Goal: Obtain resource: Download file/media

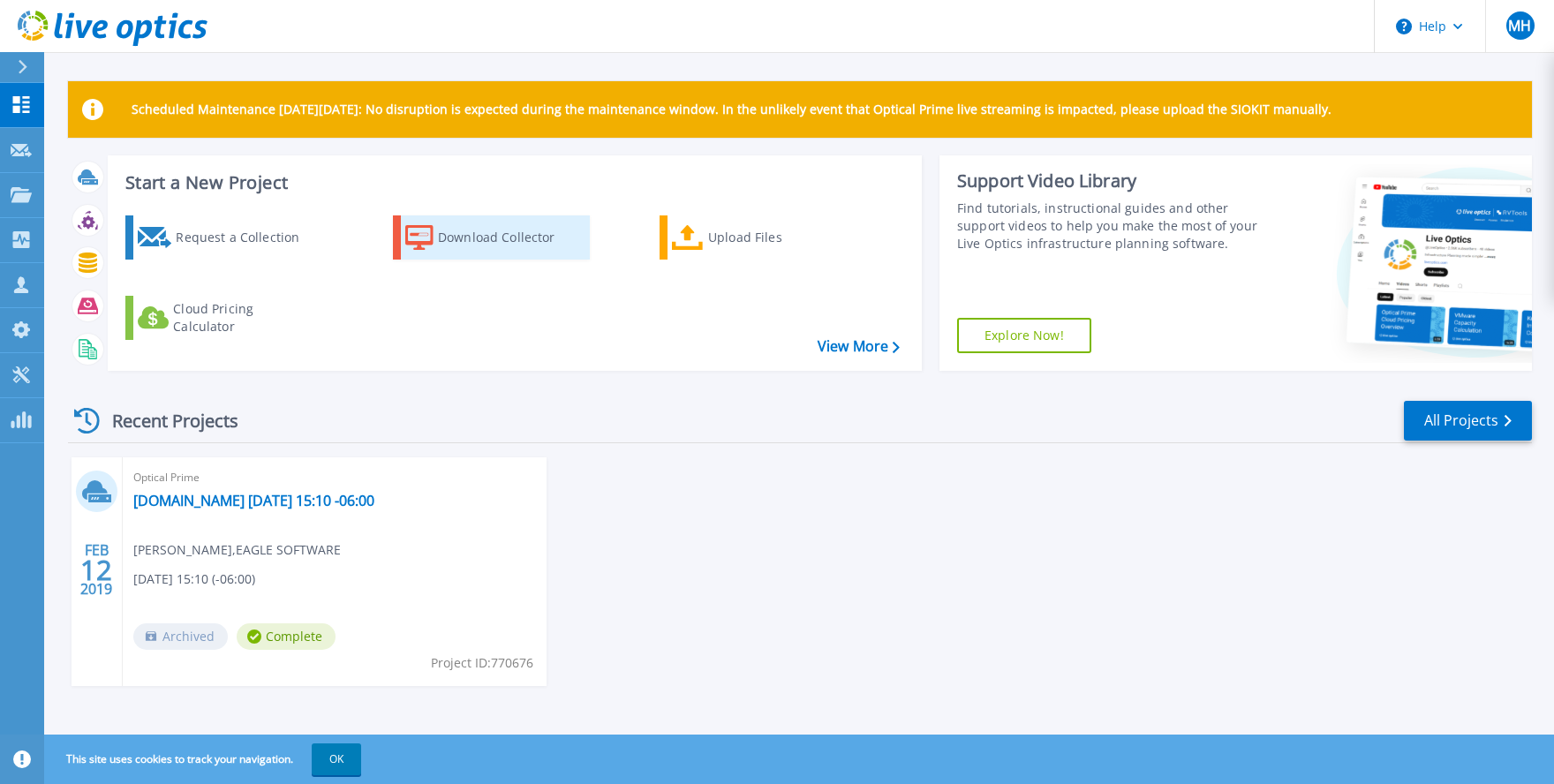
click at [480, 237] on div "Download Collector" at bounding box center [509, 238] width 141 height 36
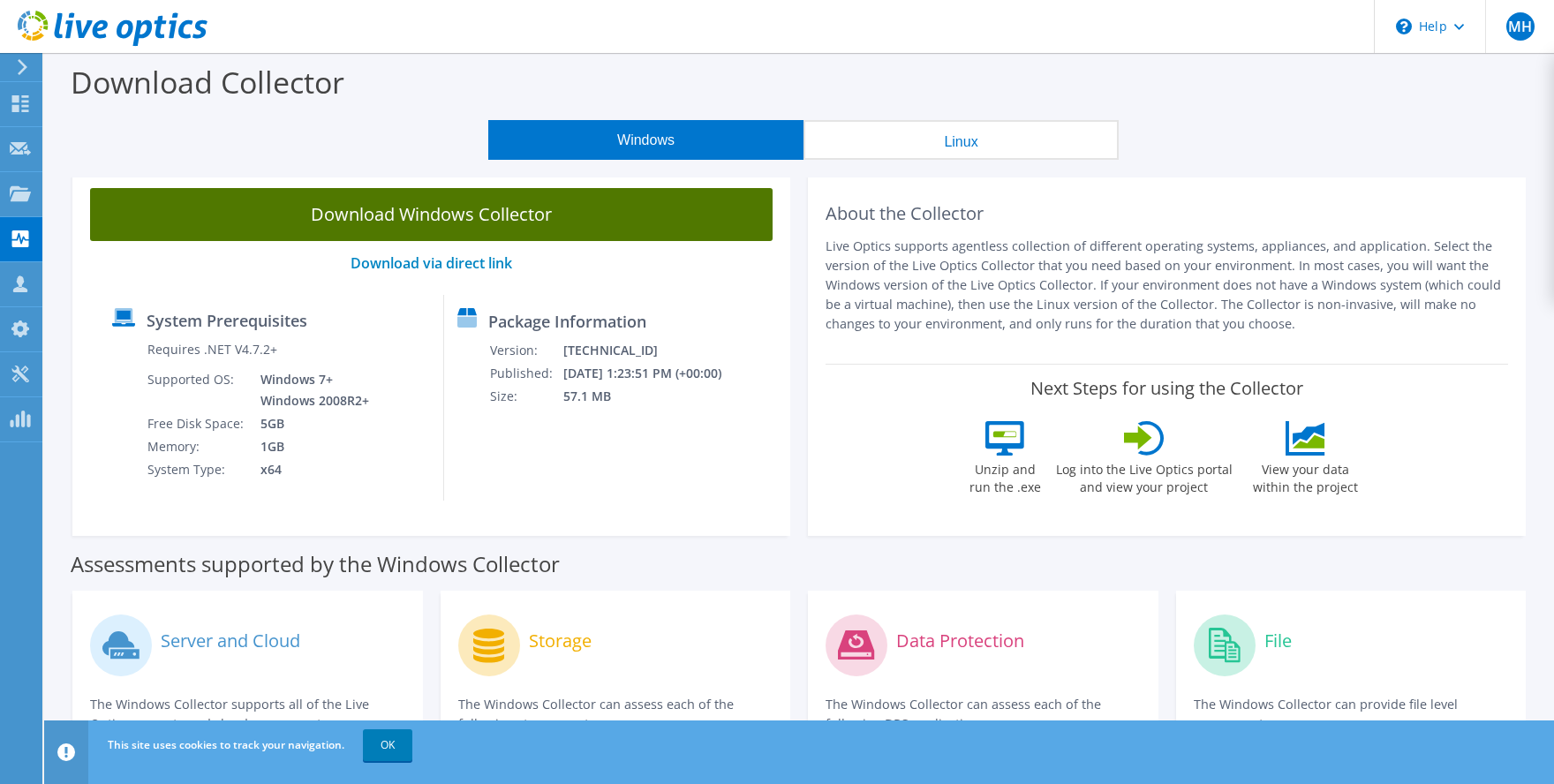
click at [426, 210] on link "Download Windows Collector" at bounding box center [432, 214] width 683 height 53
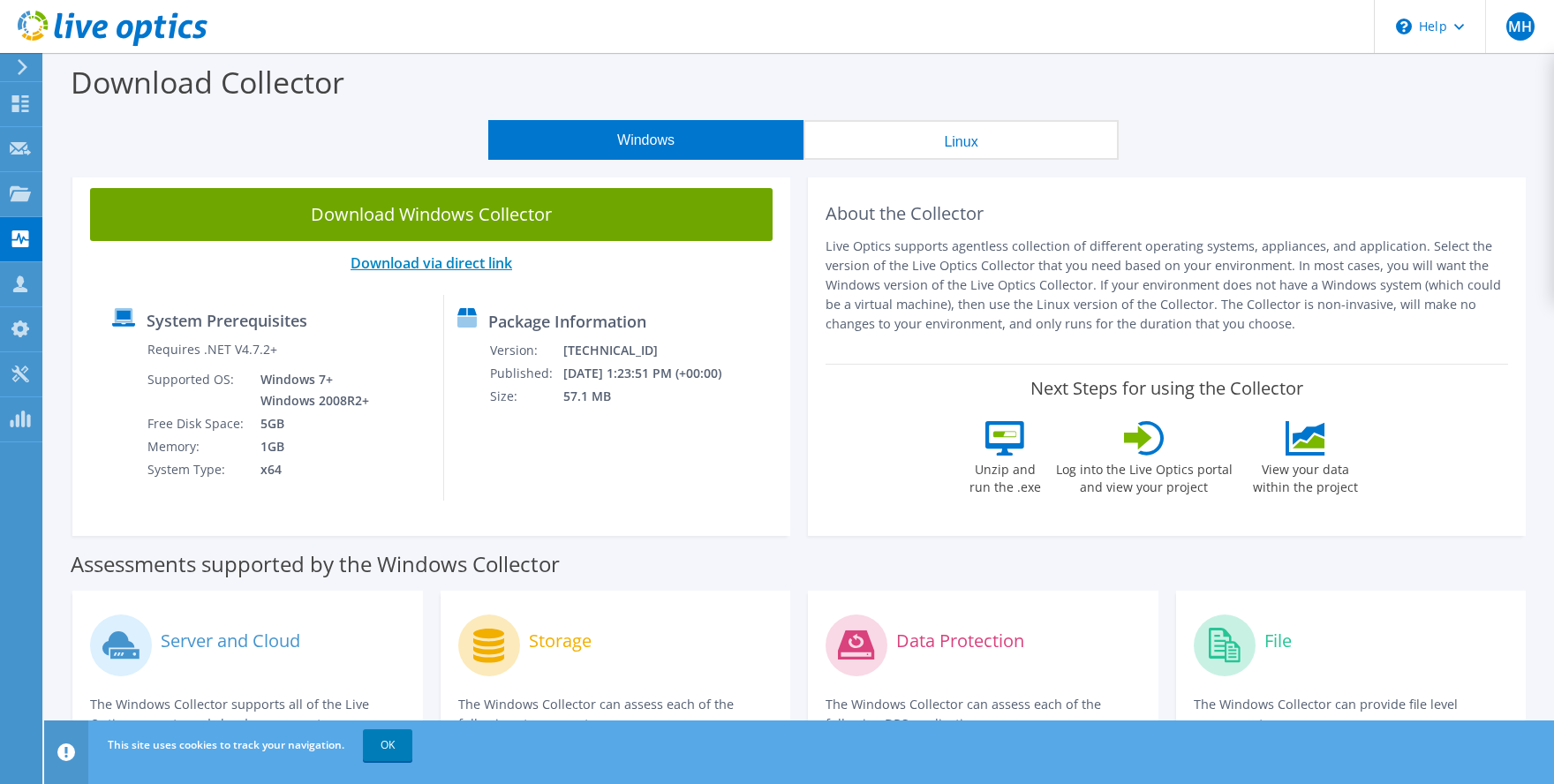
click at [445, 265] on link "Download via direct link" at bounding box center [432, 263] width 162 height 20
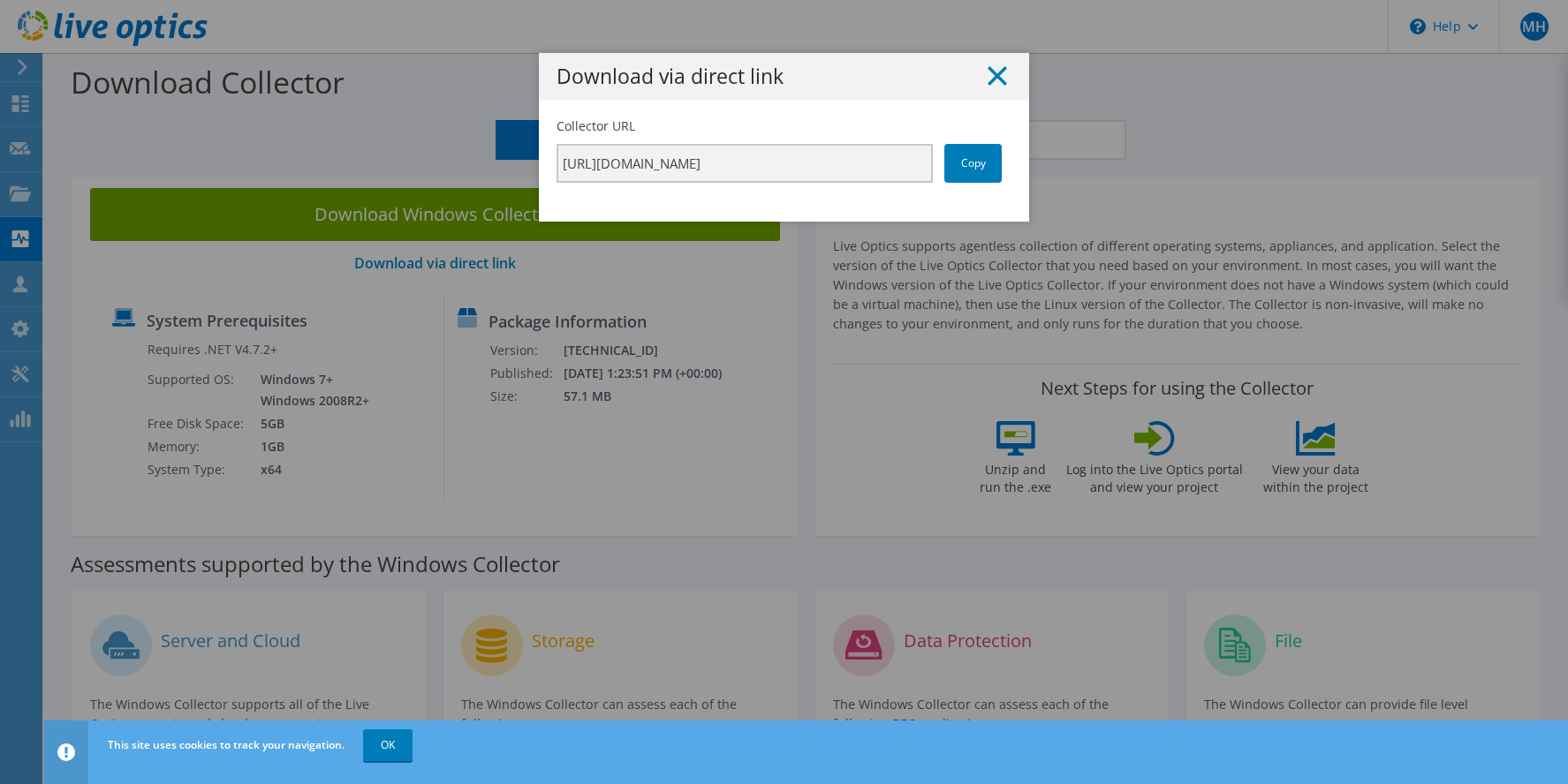
click at [991, 81] on icon at bounding box center [997, 75] width 20 height 20
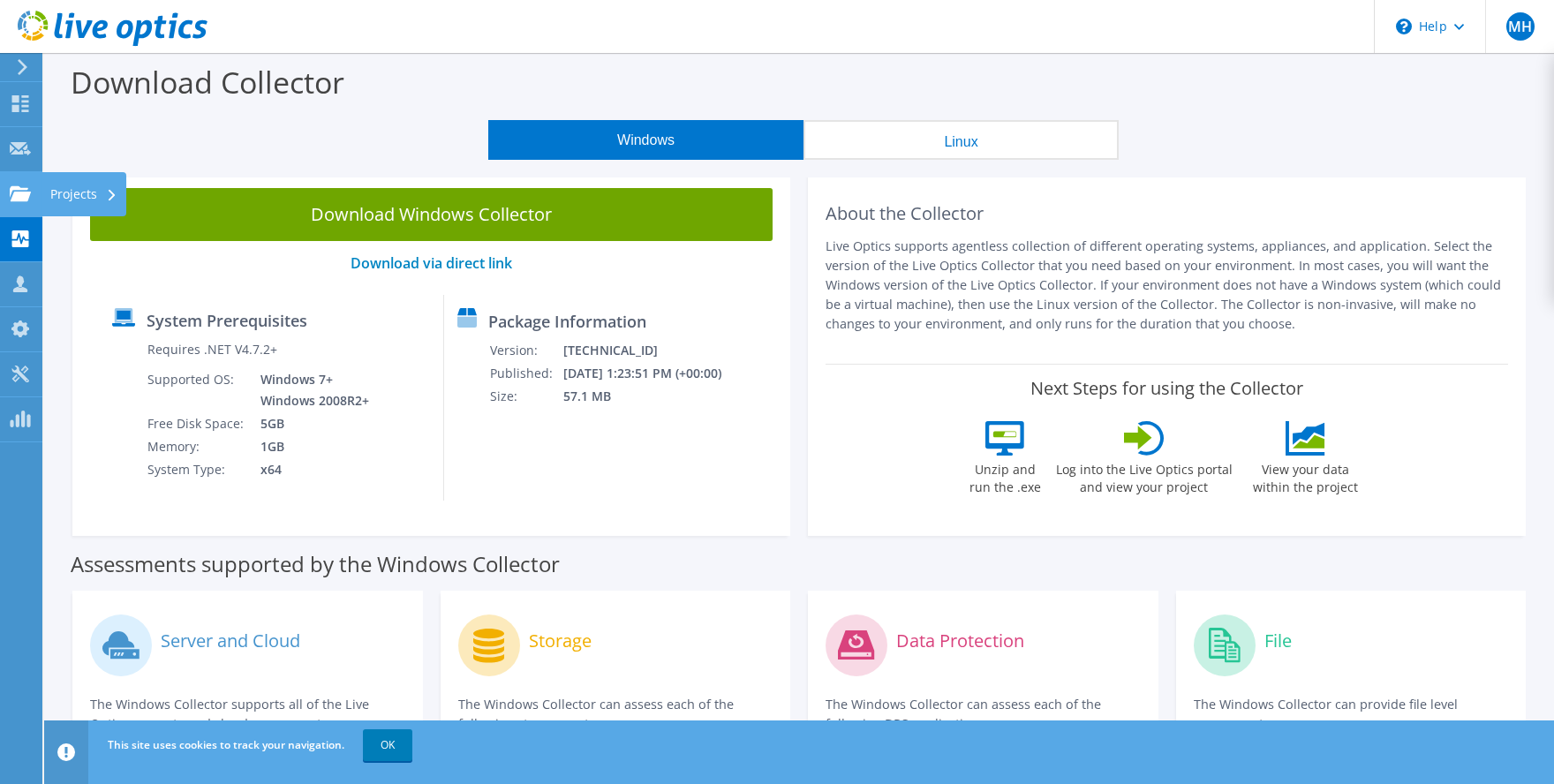
click at [10, 199] on icon at bounding box center [20, 194] width 22 height 17
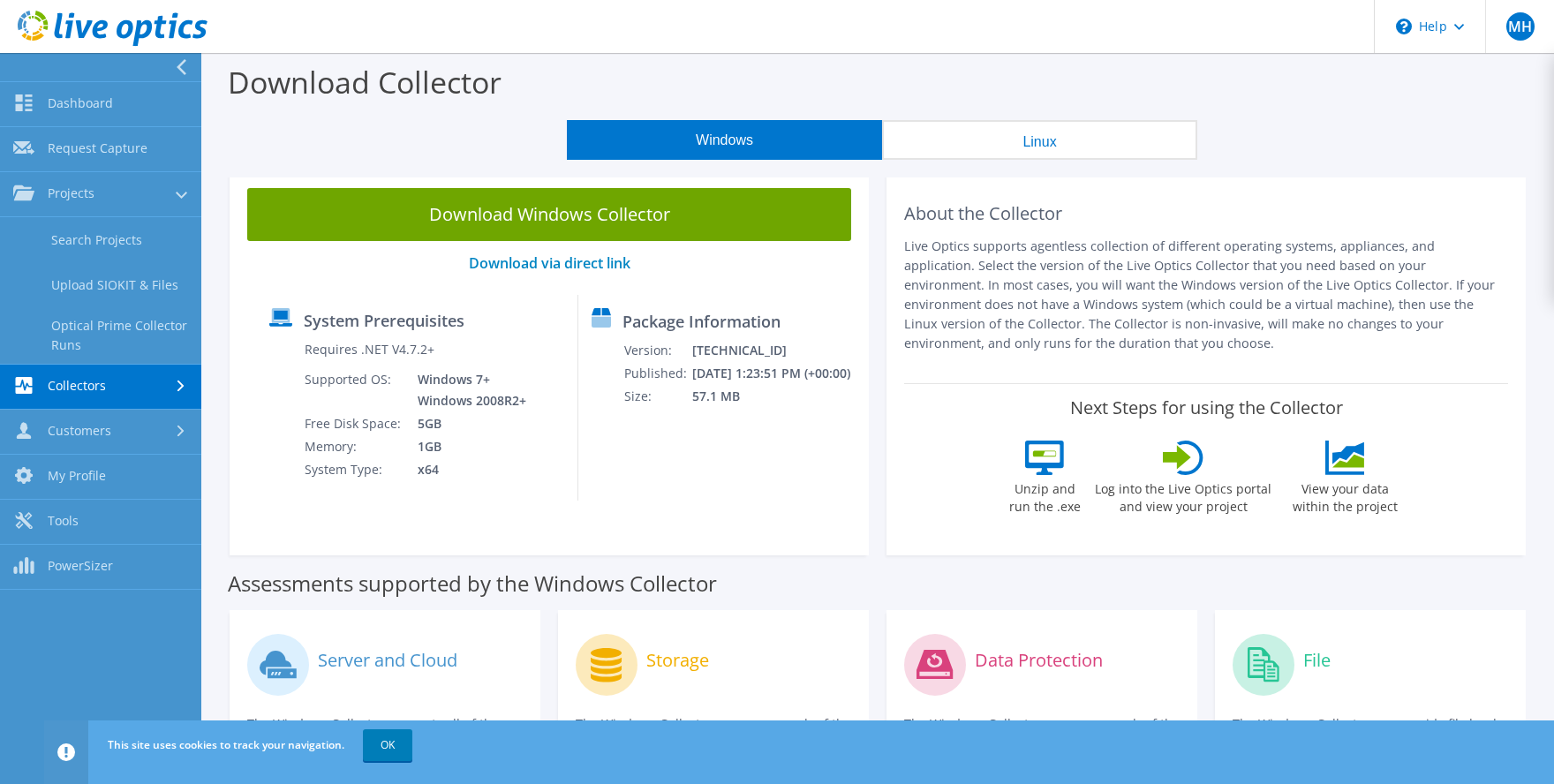
click at [178, 391] on icon at bounding box center [181, 386] width 8 height 11
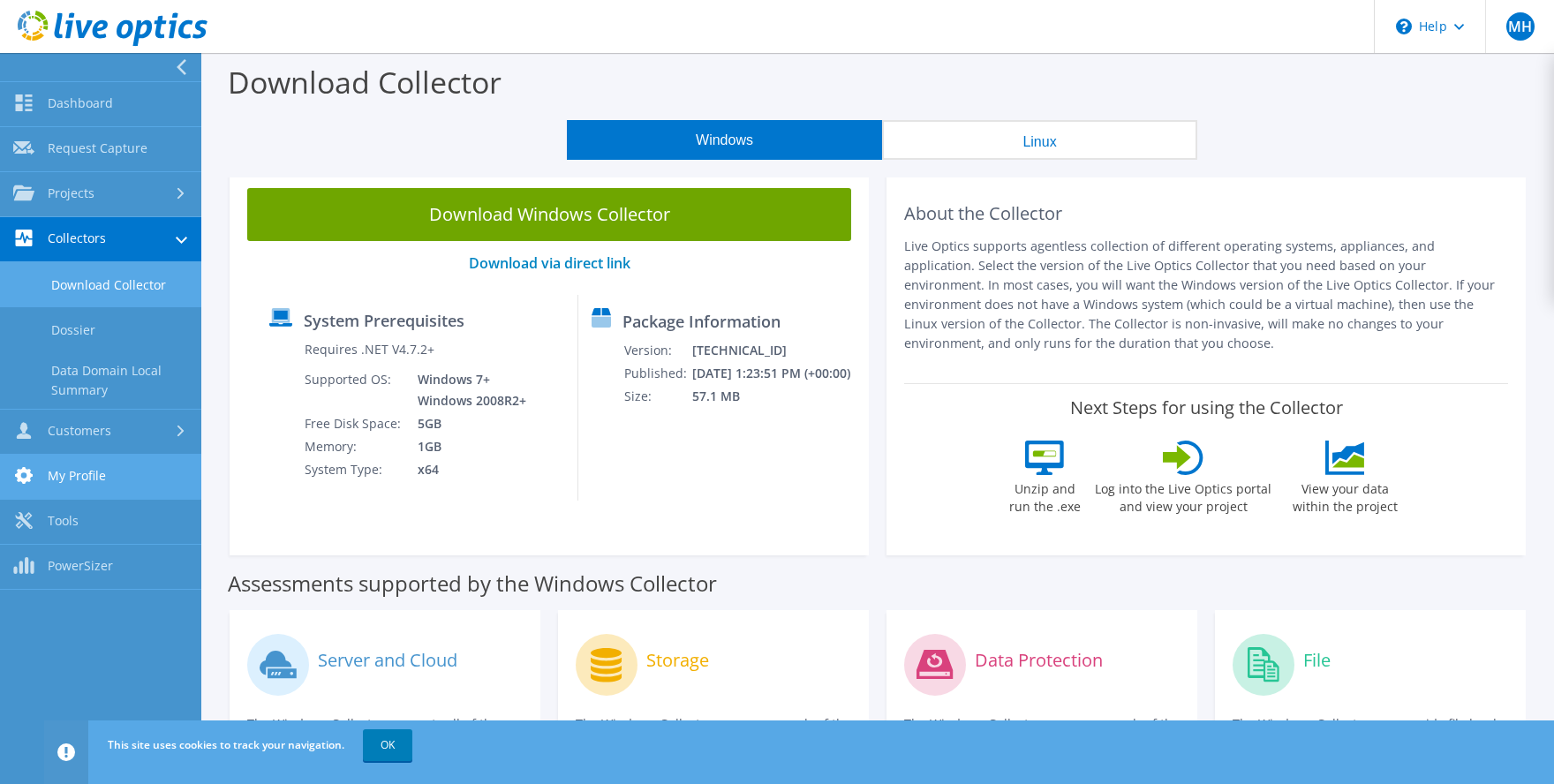
click at [91, 478] on link "My Profile" at bounding box center [101, 478] width 201 height 45
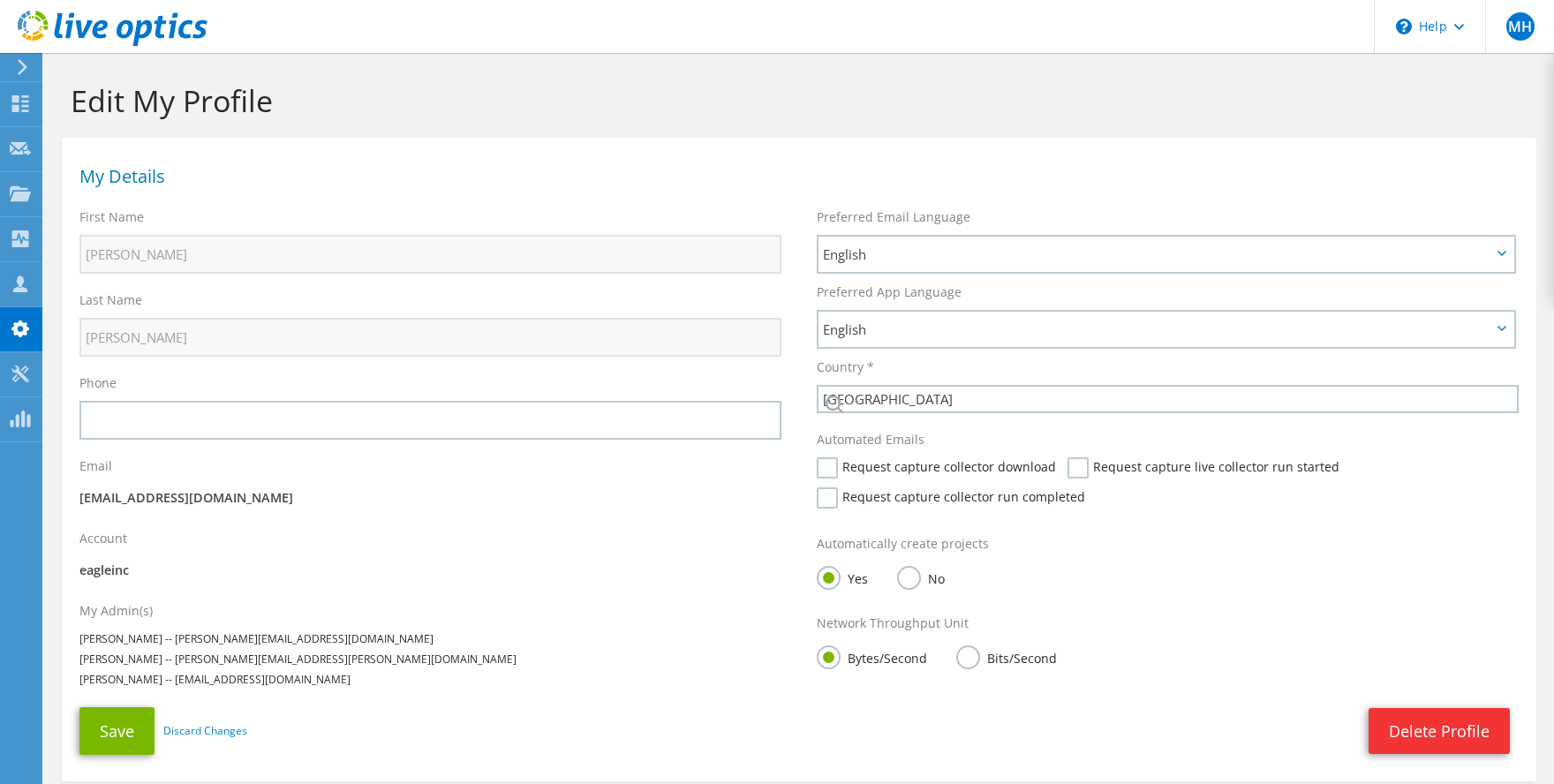
select select "224"
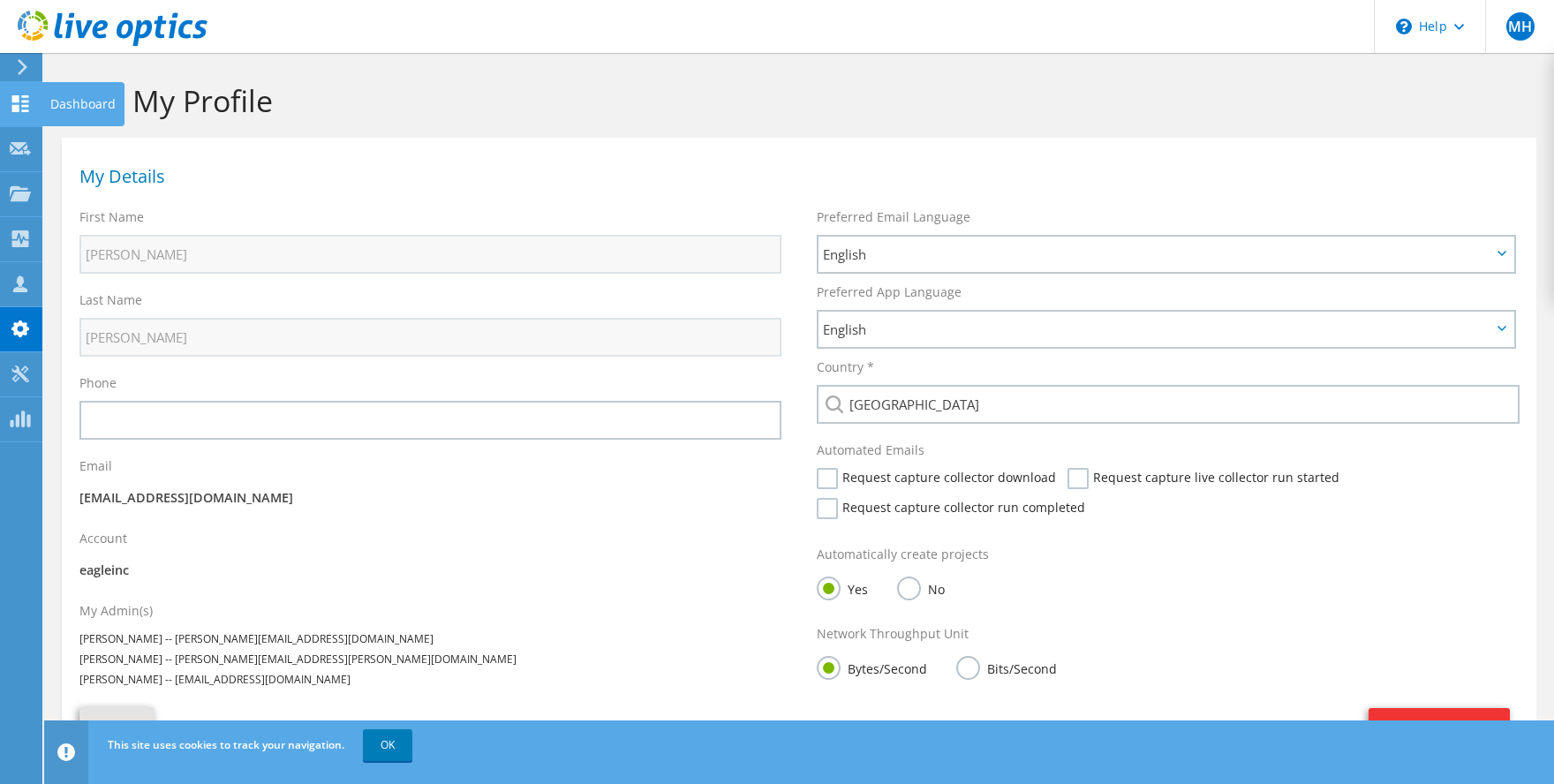
click at [30, 100] on icon at bounding box center [20, 103] width 22 height 17
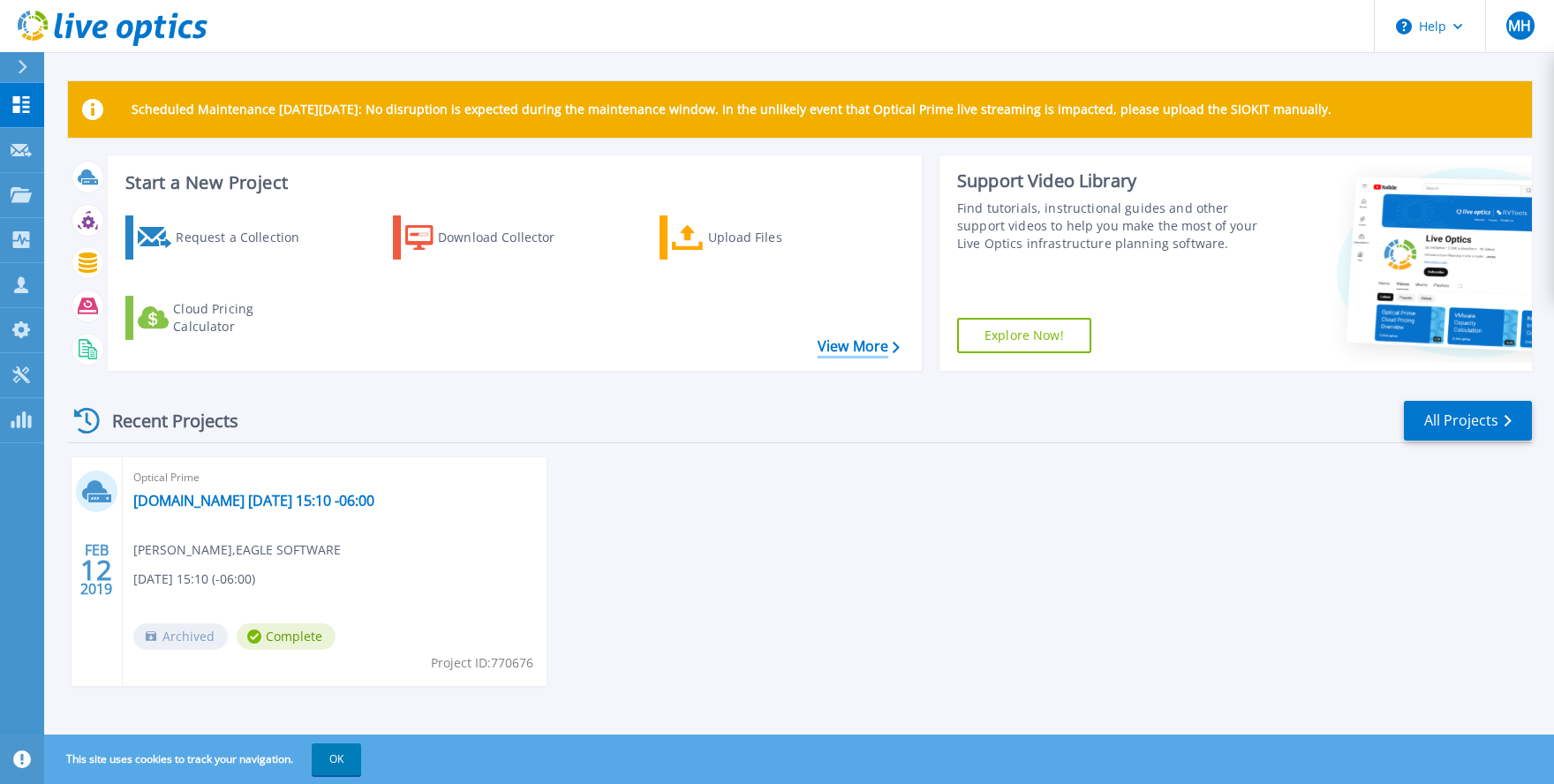
click at [835, 352] on link "View More" at bounding box center [858, 347] width 82 height 17
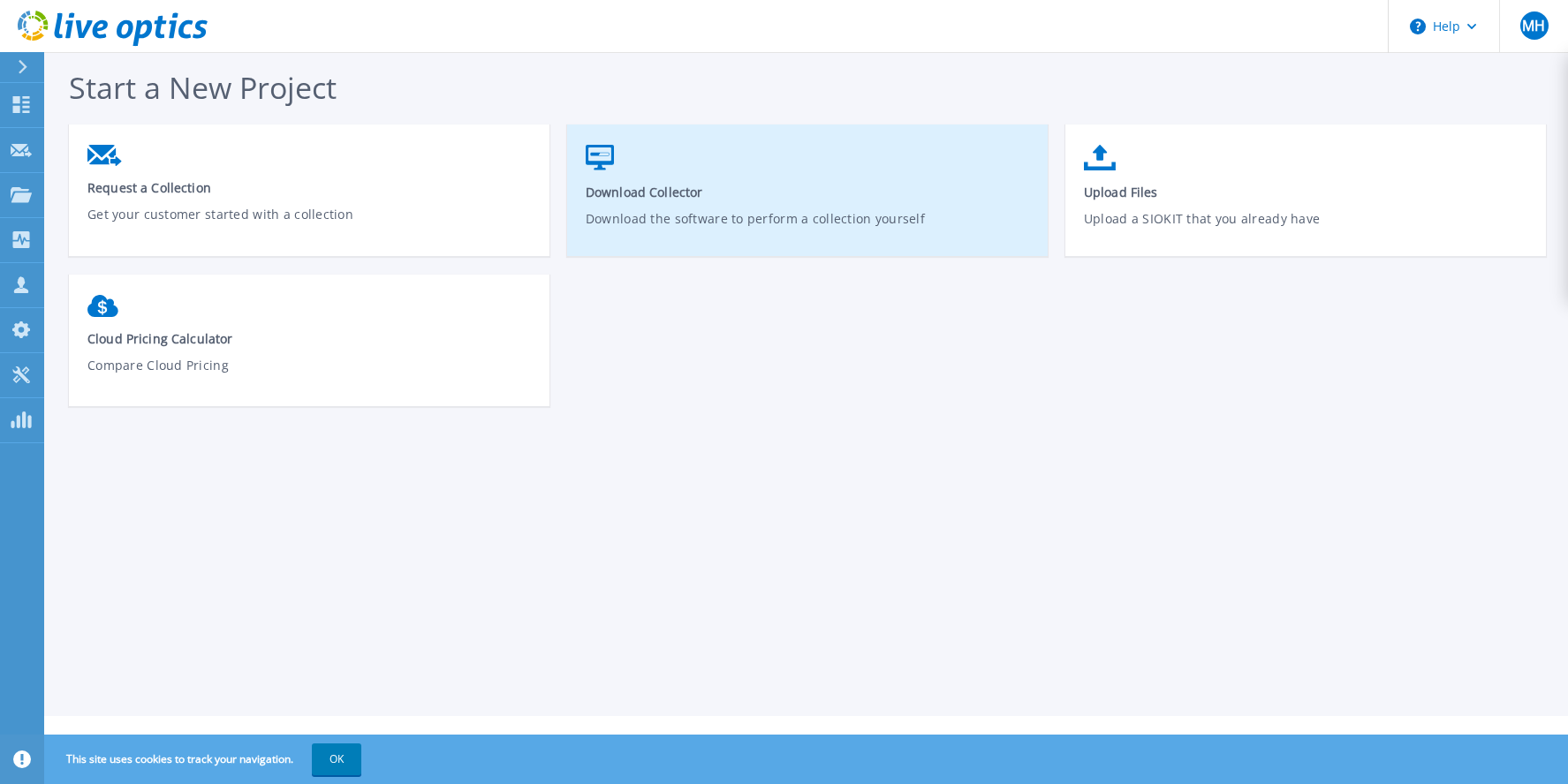
click at [588, 166] on icon at bounding box center [600, 157] width 28 height 25
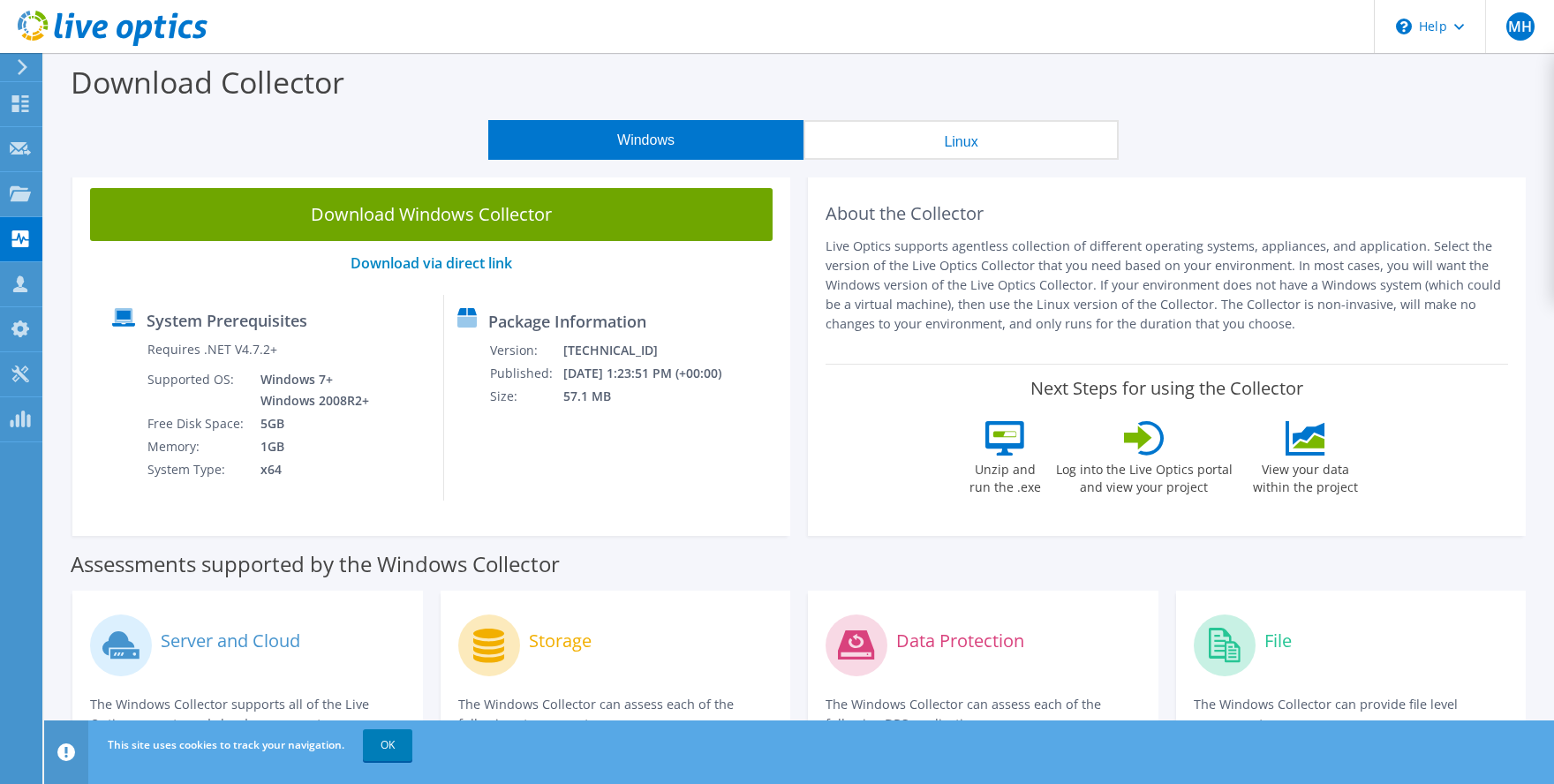
scroll to position [470, 0]
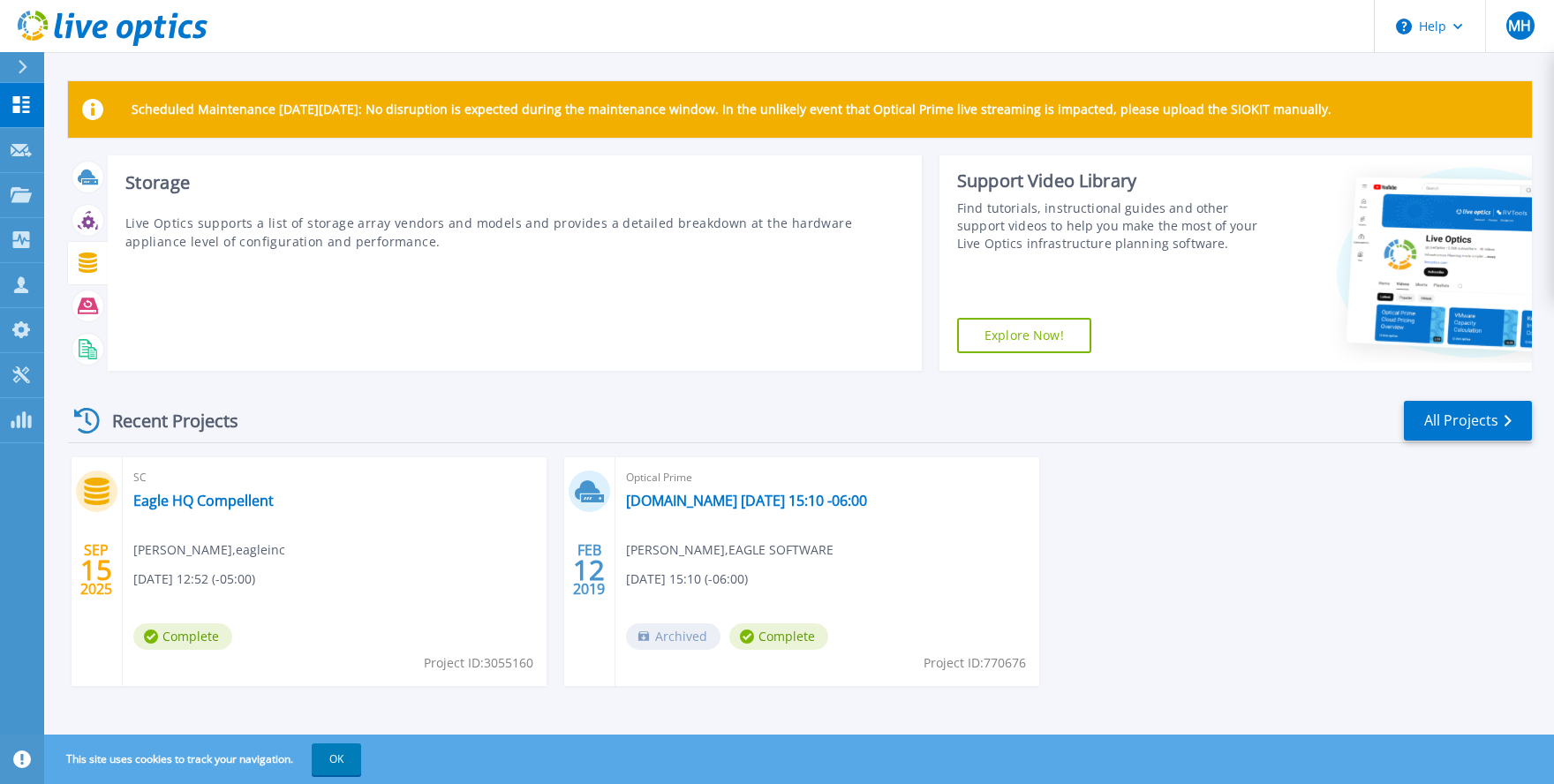
scroll to position [5, 0]
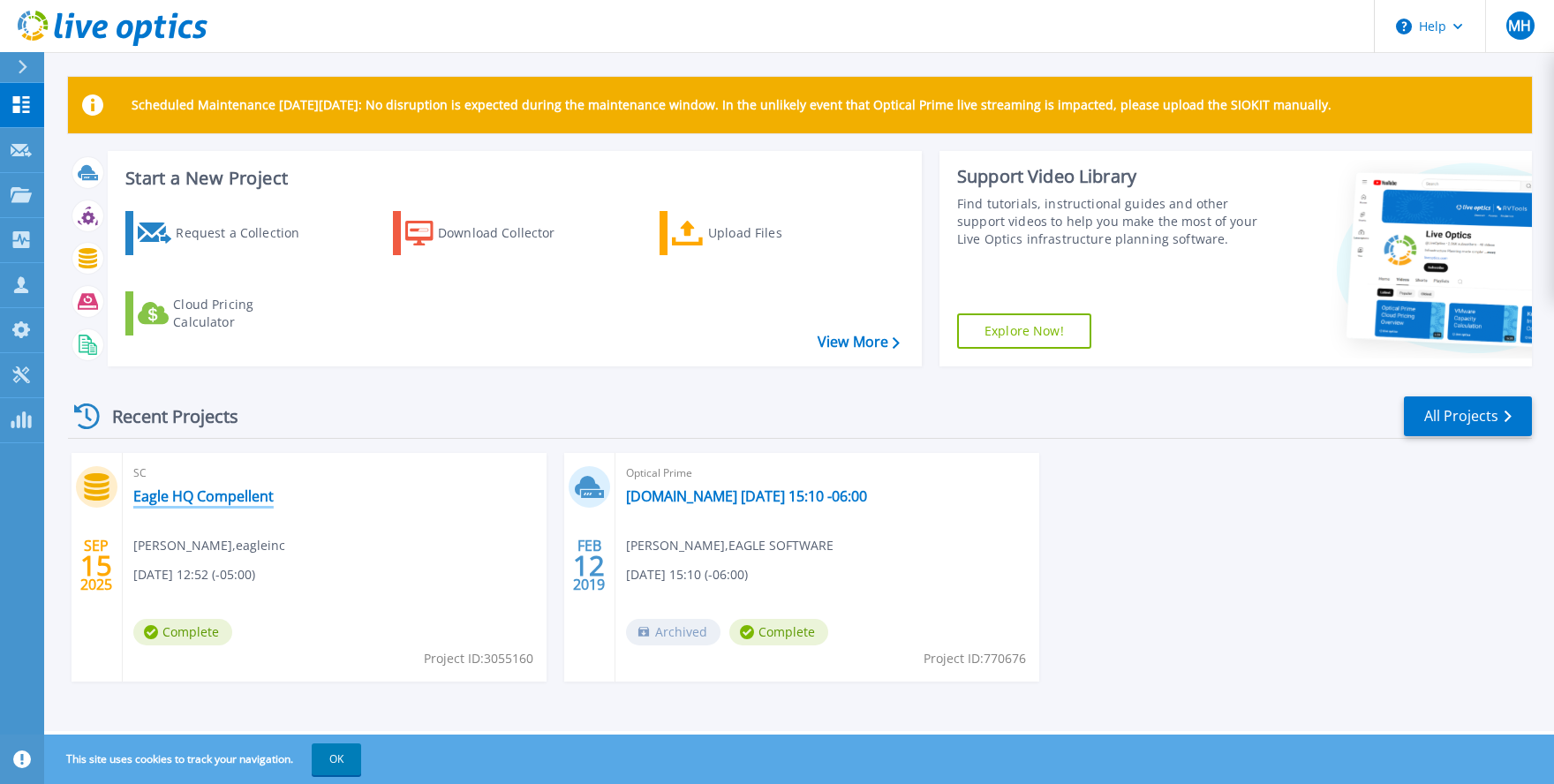
click at [206, 497] on link "Eagle HQ Compellent" at bounding box center [203, 495] width 140 height 18
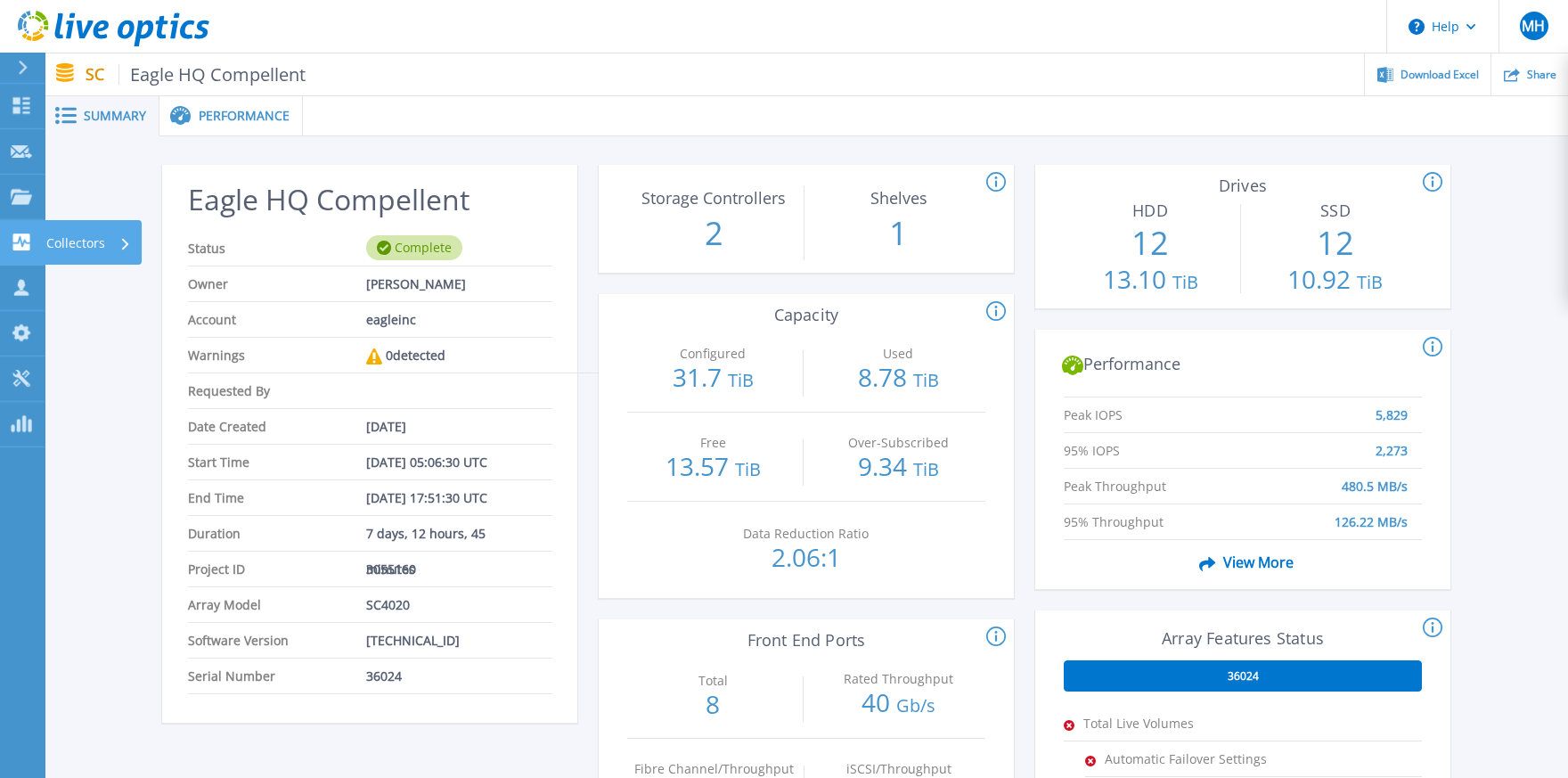
click at [77, 243] on p "Collectors" at bounding box center [76, 243] width 59 height 46
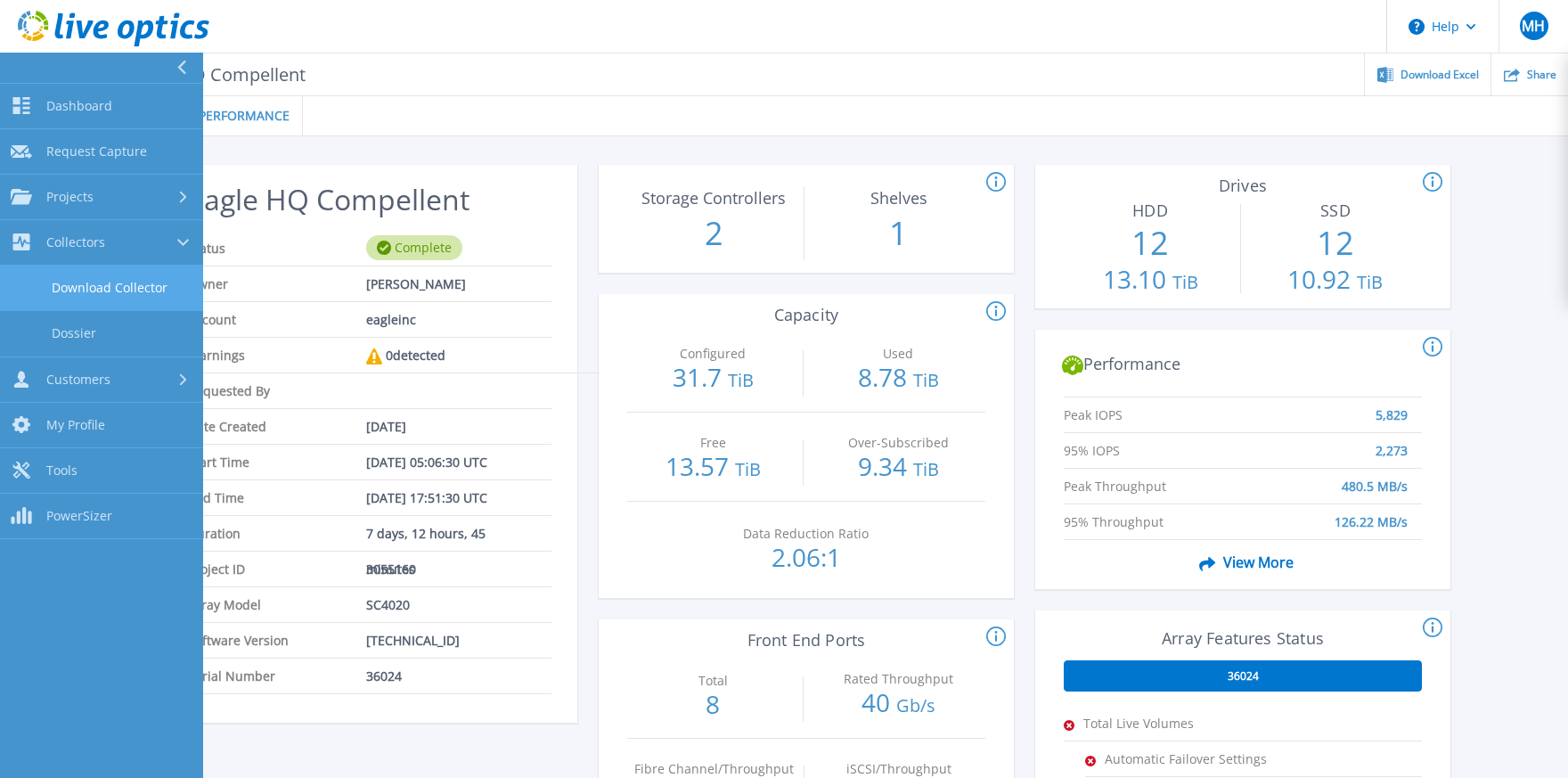
click at [109, 287] on link "Download Collector" at bounding box center [101, 288] width 203 height 46
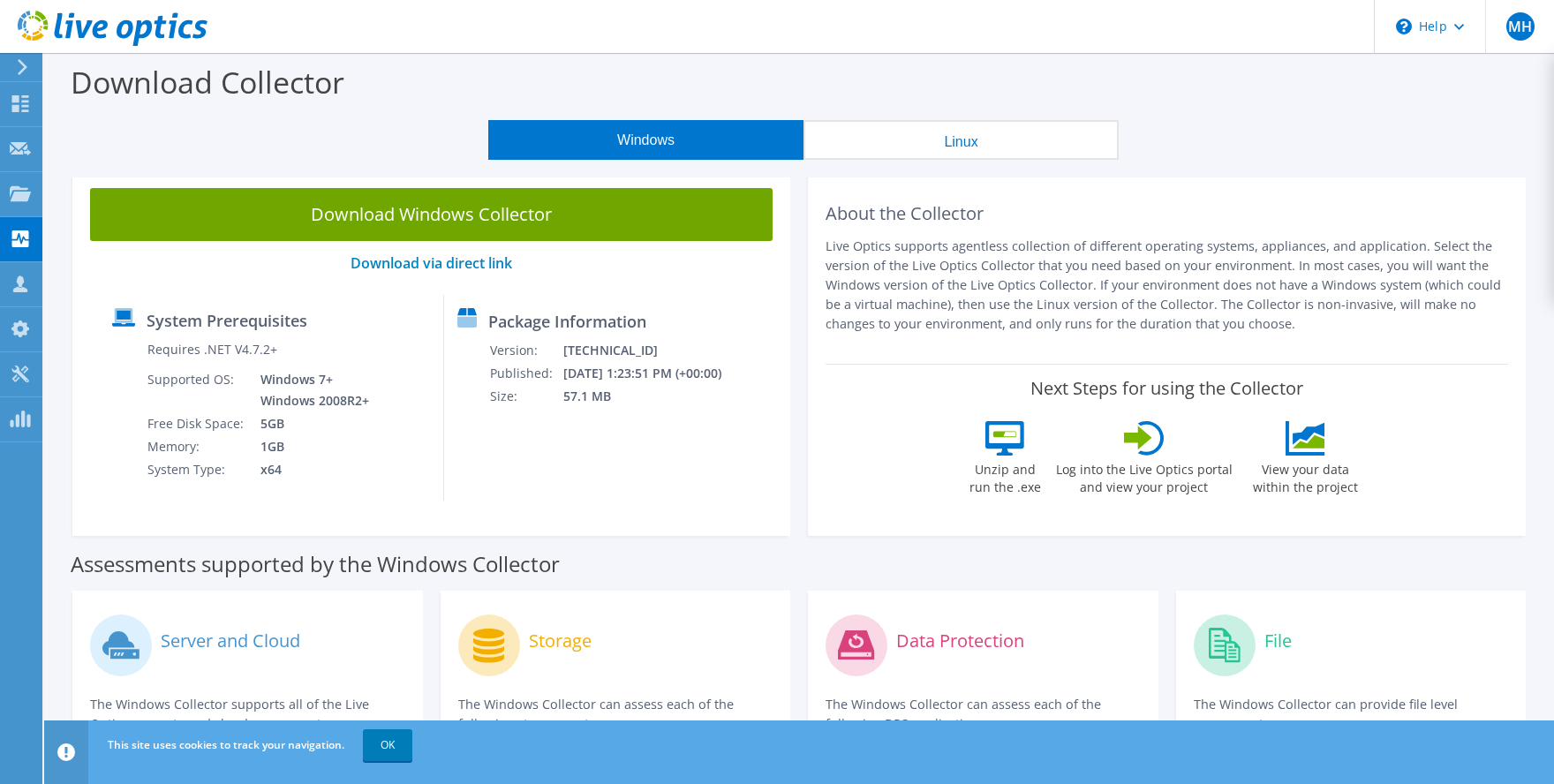
click at [883, 143] on button "Linux" at bounding box center [961, 140] width 315 height 39
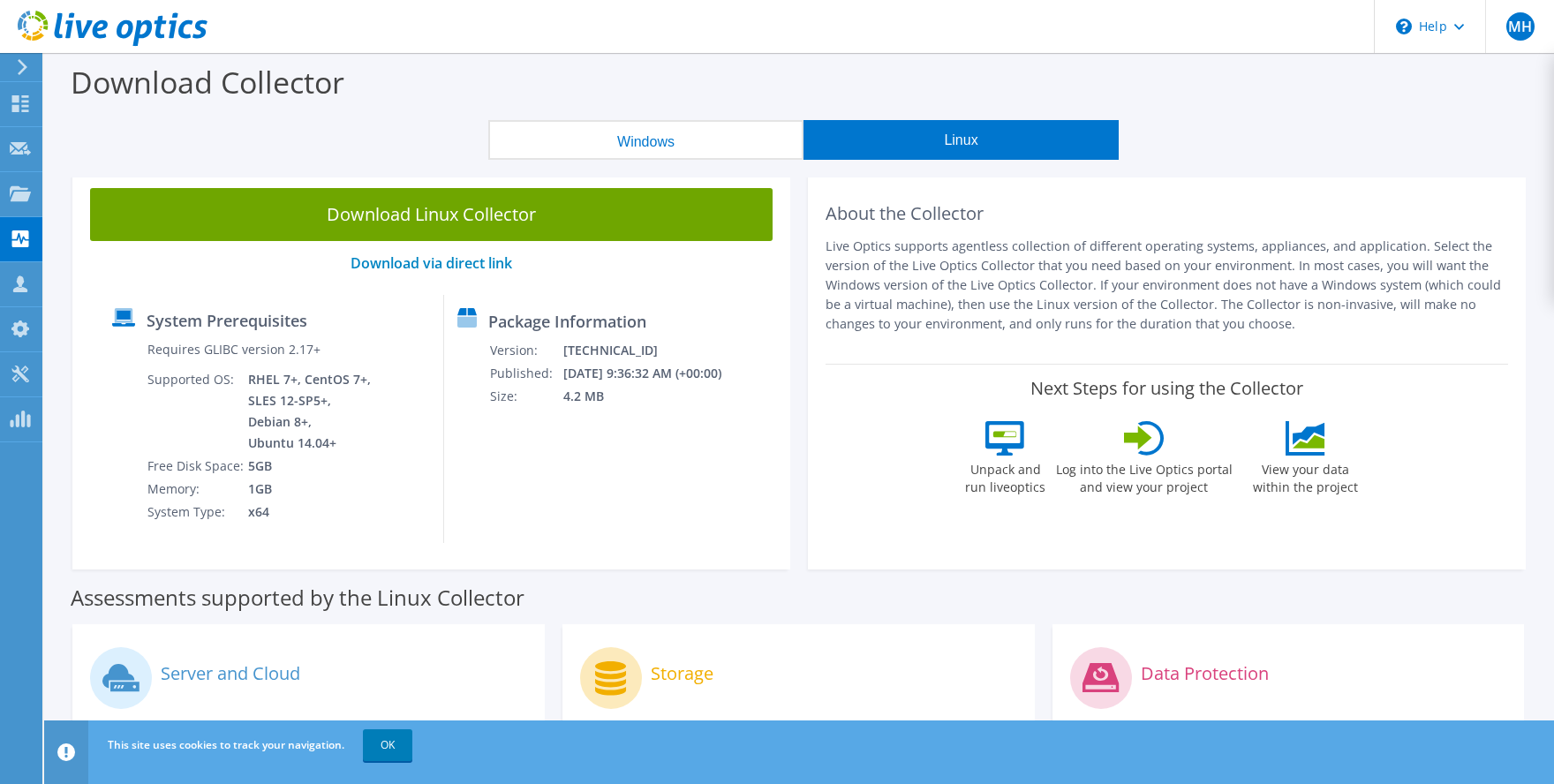
click at [630, 137] on button "Windows" at bounding box center [645, 140] width 315 height 39
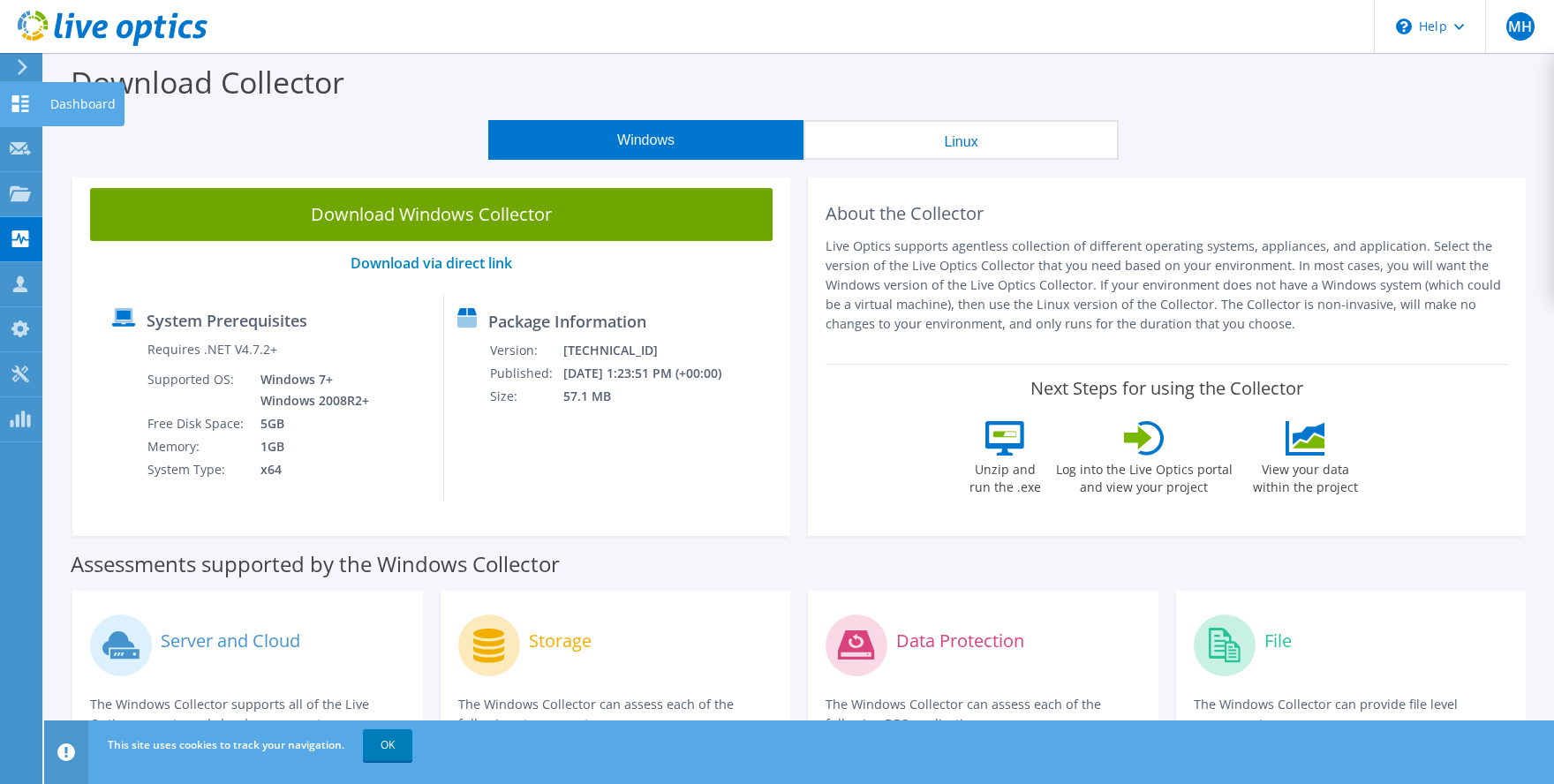
click at [9, 106] on icon at bounding box center [20, 103] width 22 height 17
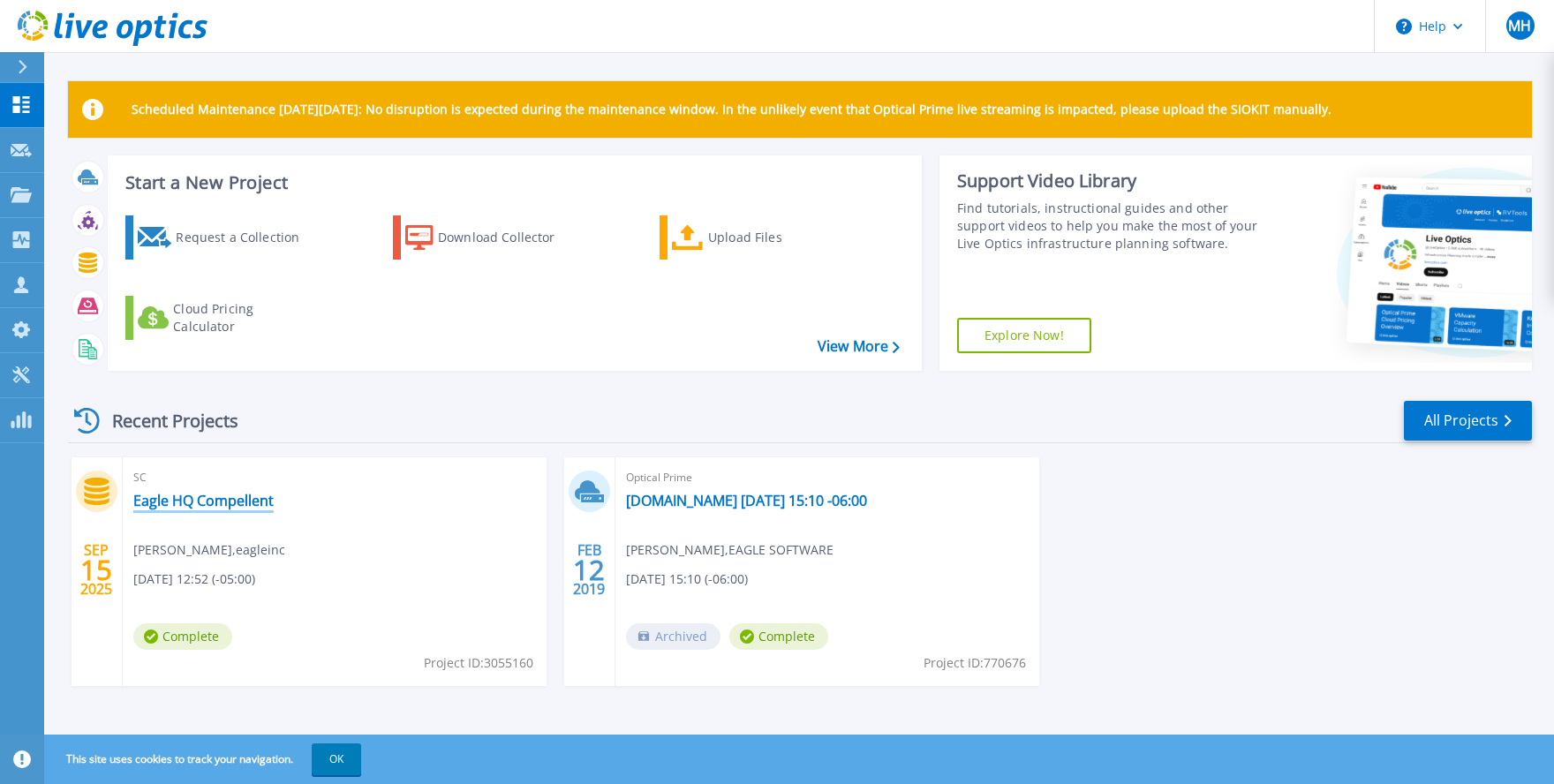
click at [198, 506] on link "Eagle HQ Compellent" at bounding box center [203, 500] width 140 height 18
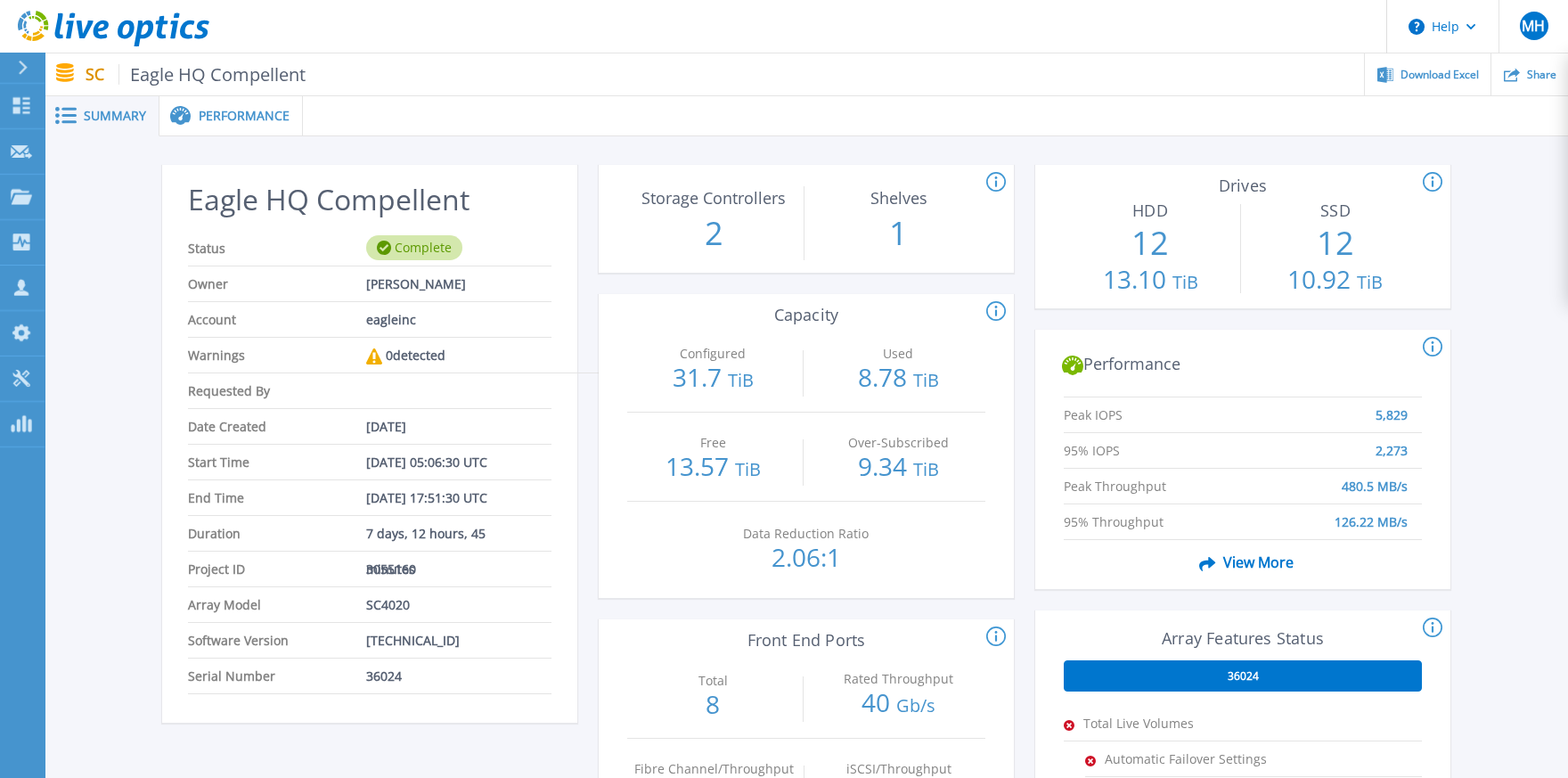
click at [227, 120] on span "Performance" at bounding box center [244, 116] width 91 height 12
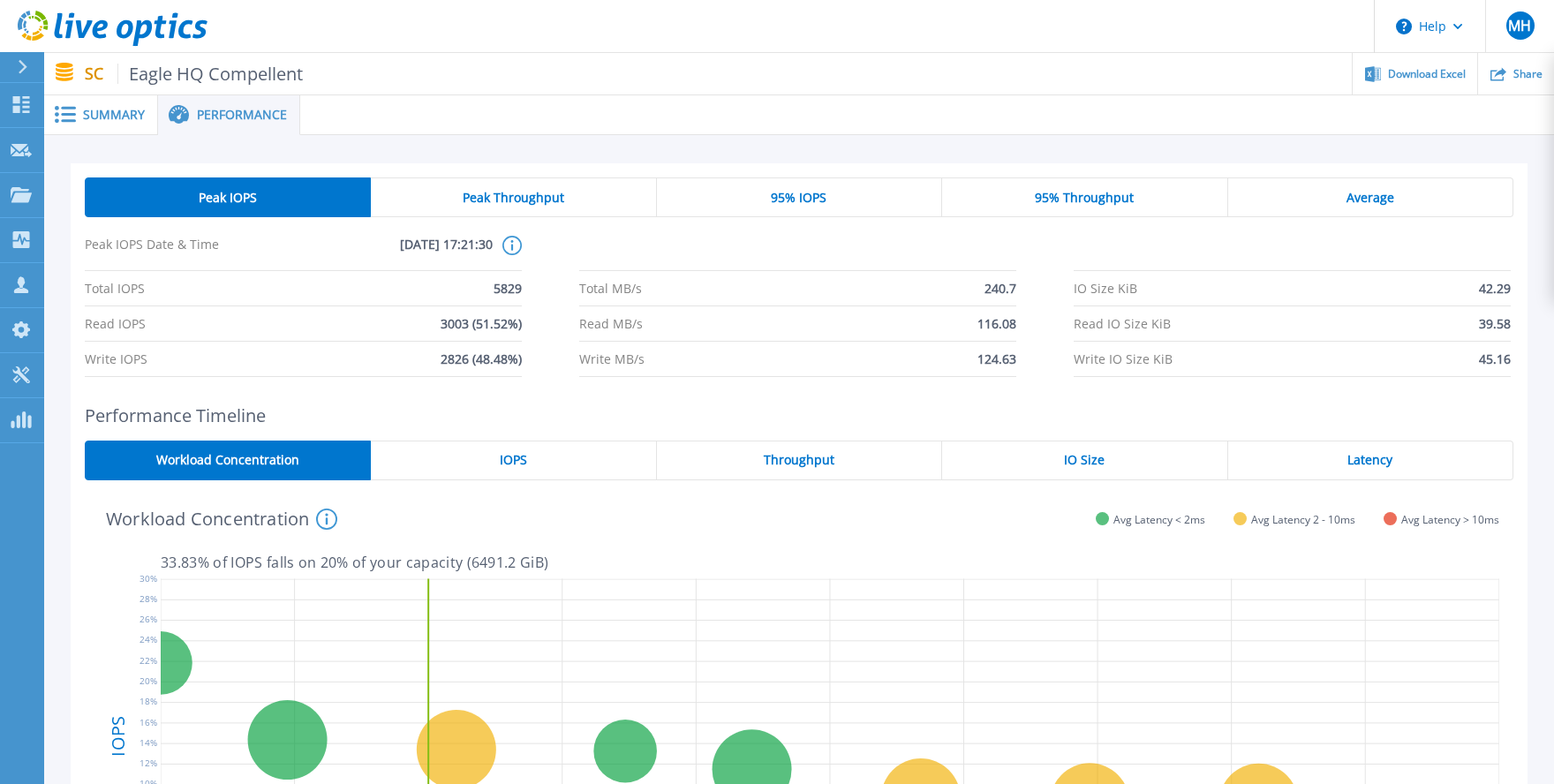
click at [1359, 207] on div "Average" at bounding box center [1370, 197] width 285 height 39
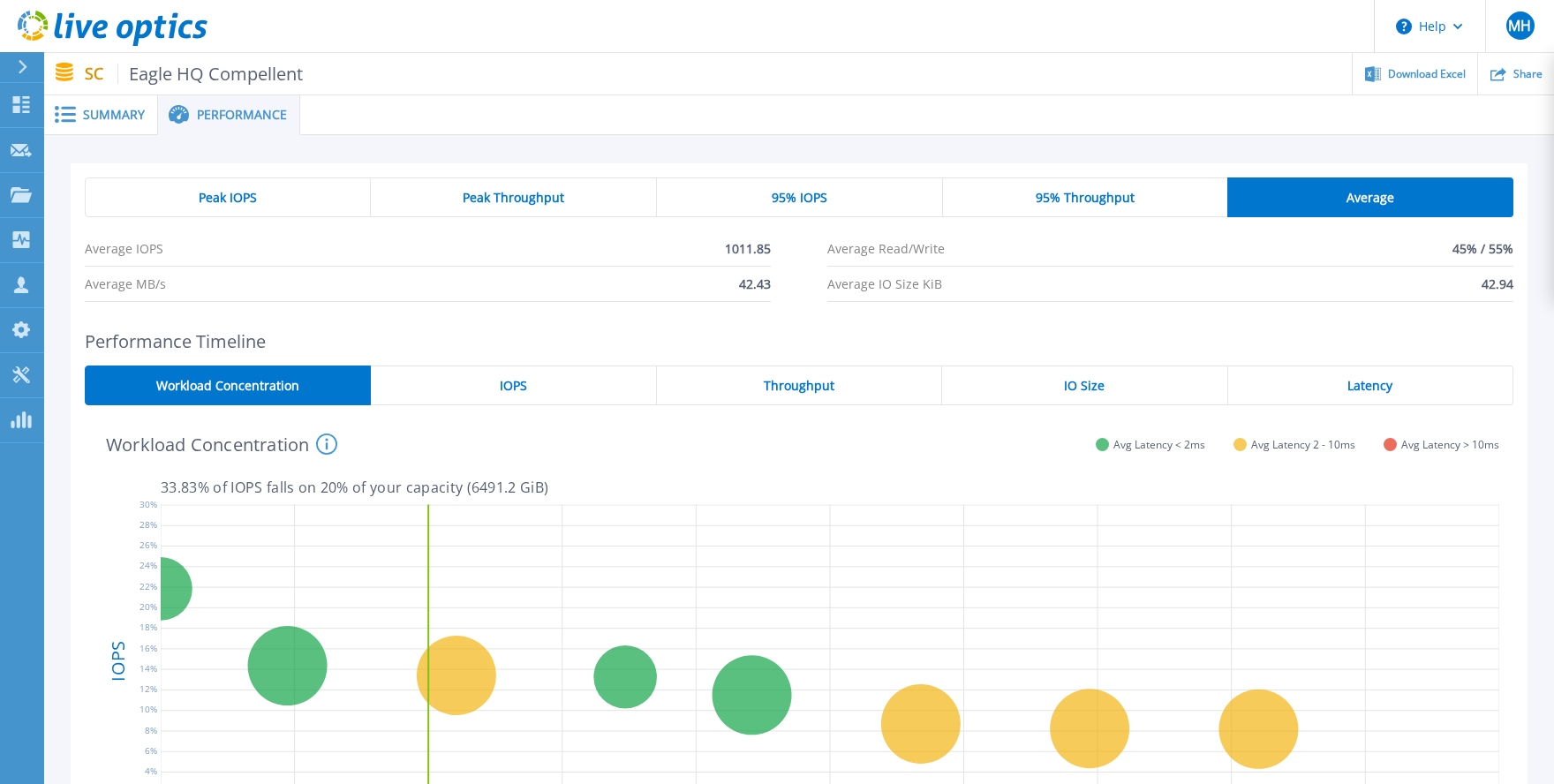
scroll to position [235, 0]
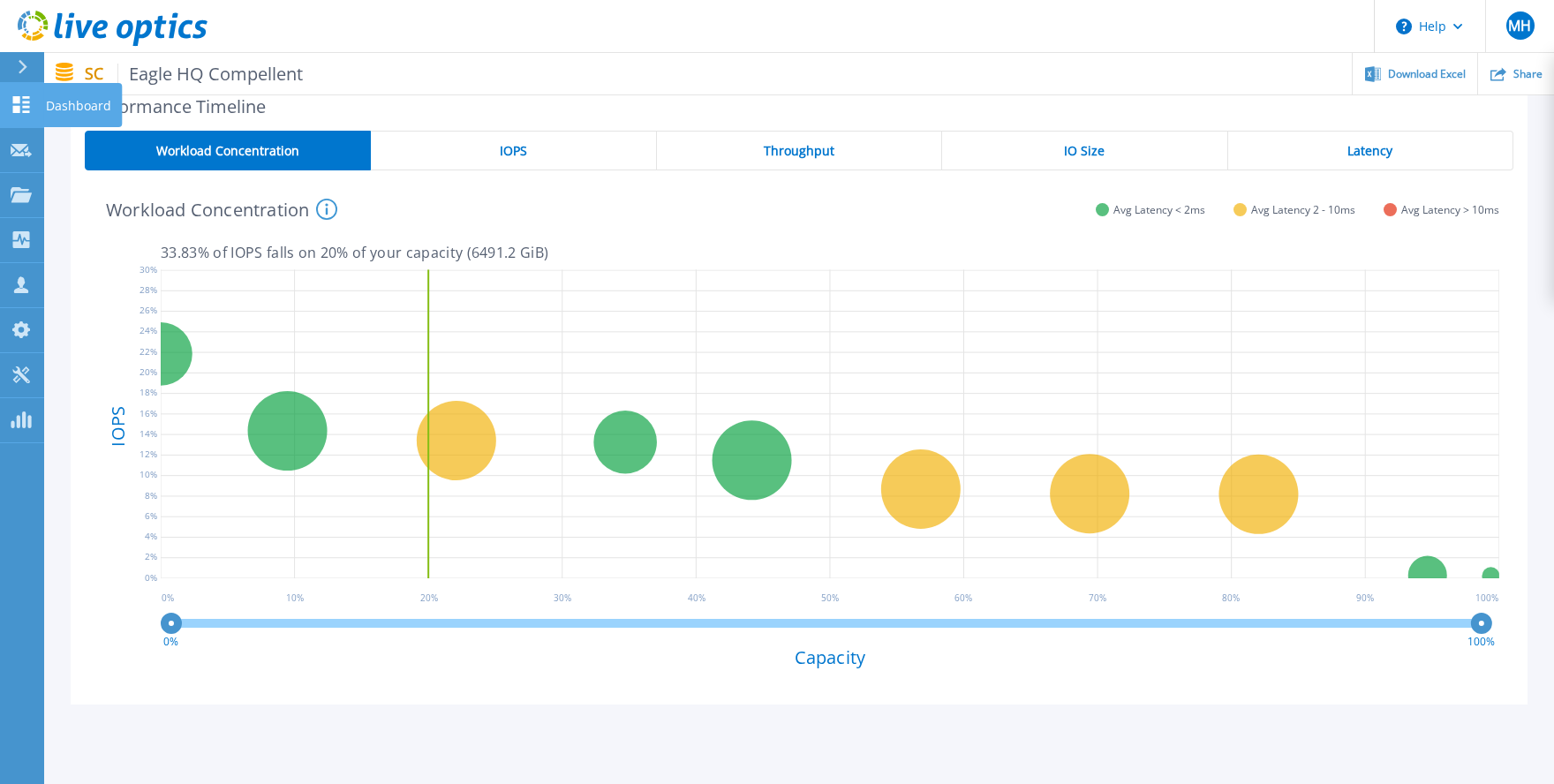
click at [19, 114] on link "Dashboard Dashboard" at bounding box center [22, 105] width 44 height 45
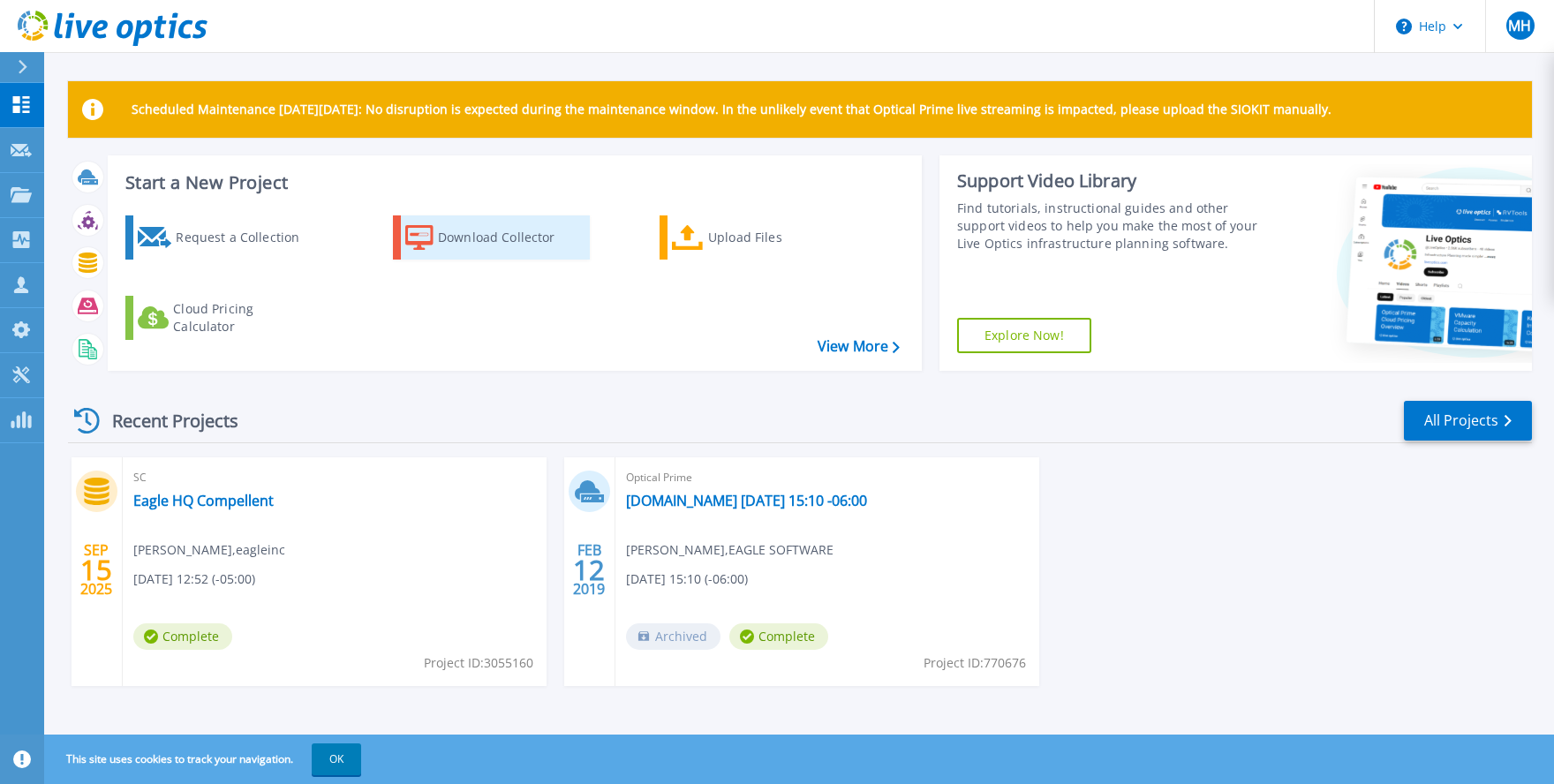
drag, startPoint x: 509, startPoint y: 238, endPoint x: 499, endPoint y: 240, distance: 10.2
click at [507, 238] on div "Download Collector" at bounding box center [509, 238] width 141 height 36
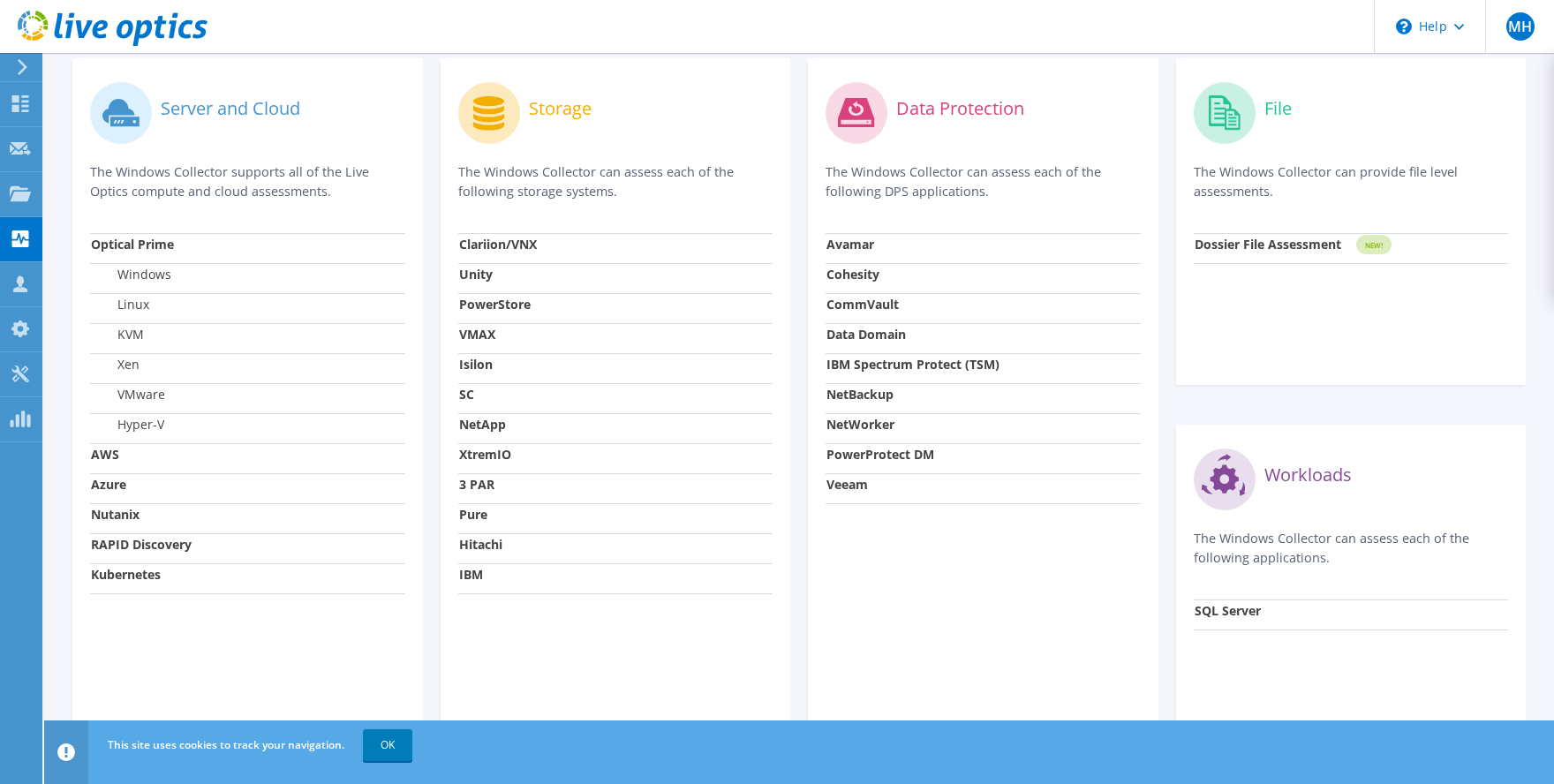
scroll to position [530, 0]
click at [25, 107] on use at bounding box center [21, 103] width 17 height 17
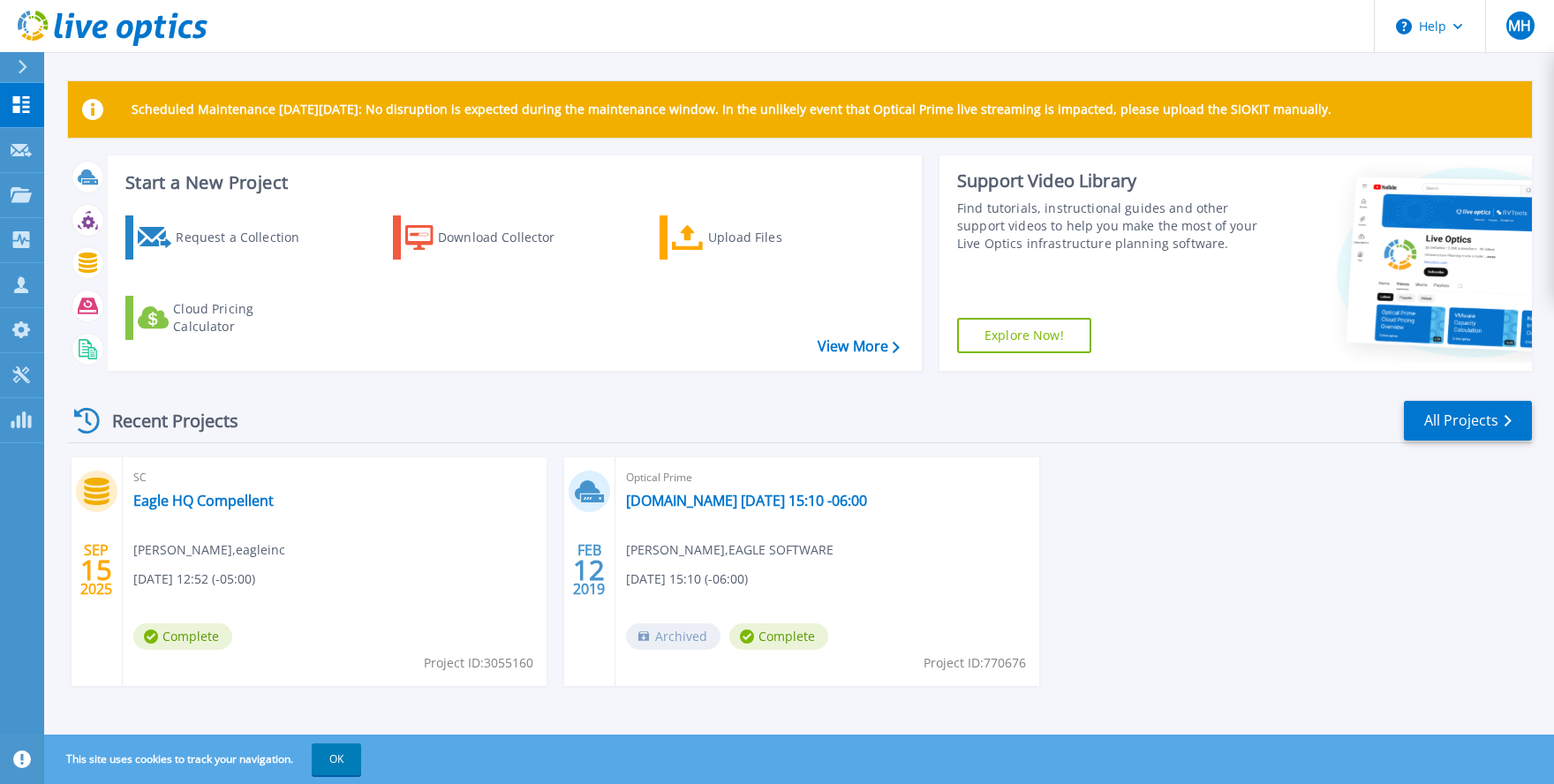
click at [1007, 337] on link "Explore Now!" at bounding box center [1024, 336] width 134 height 36
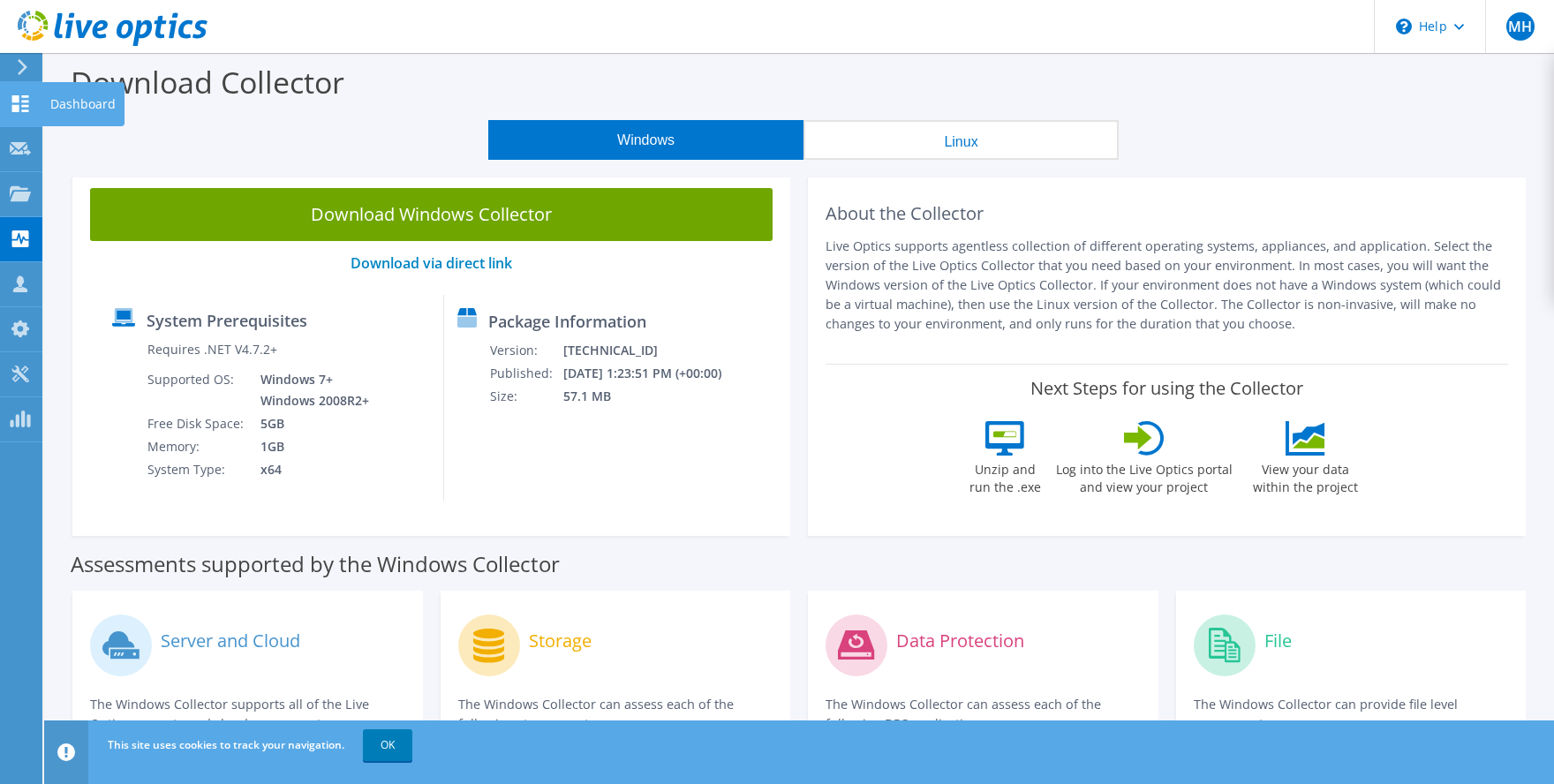
click at [25, 102] on use at bounding box center [21, 103] width 17 height 17
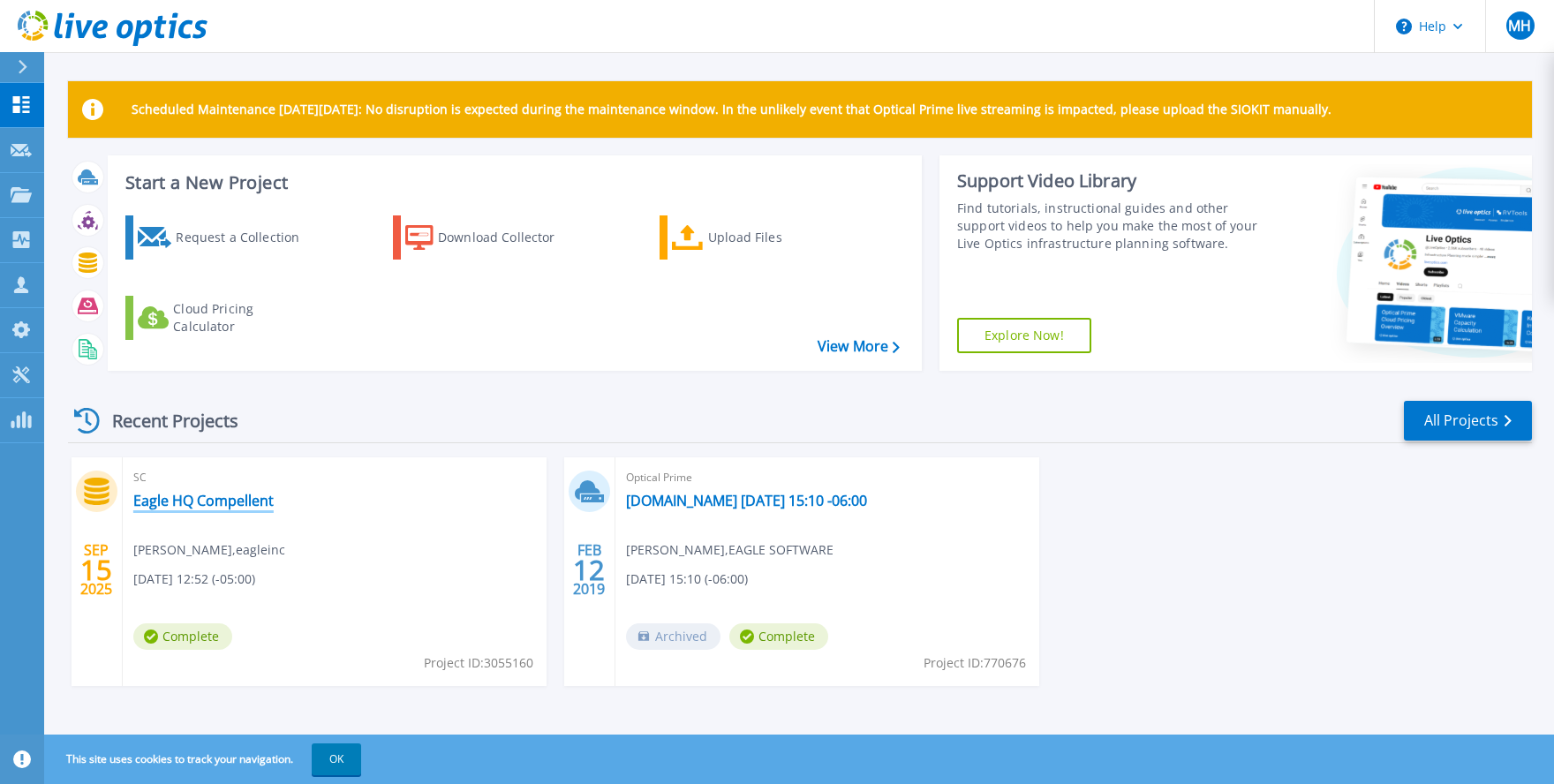
click at [225, 501] on link "Eagle HQ Compellent" at bounding box center [203, 500] width 140 height 18
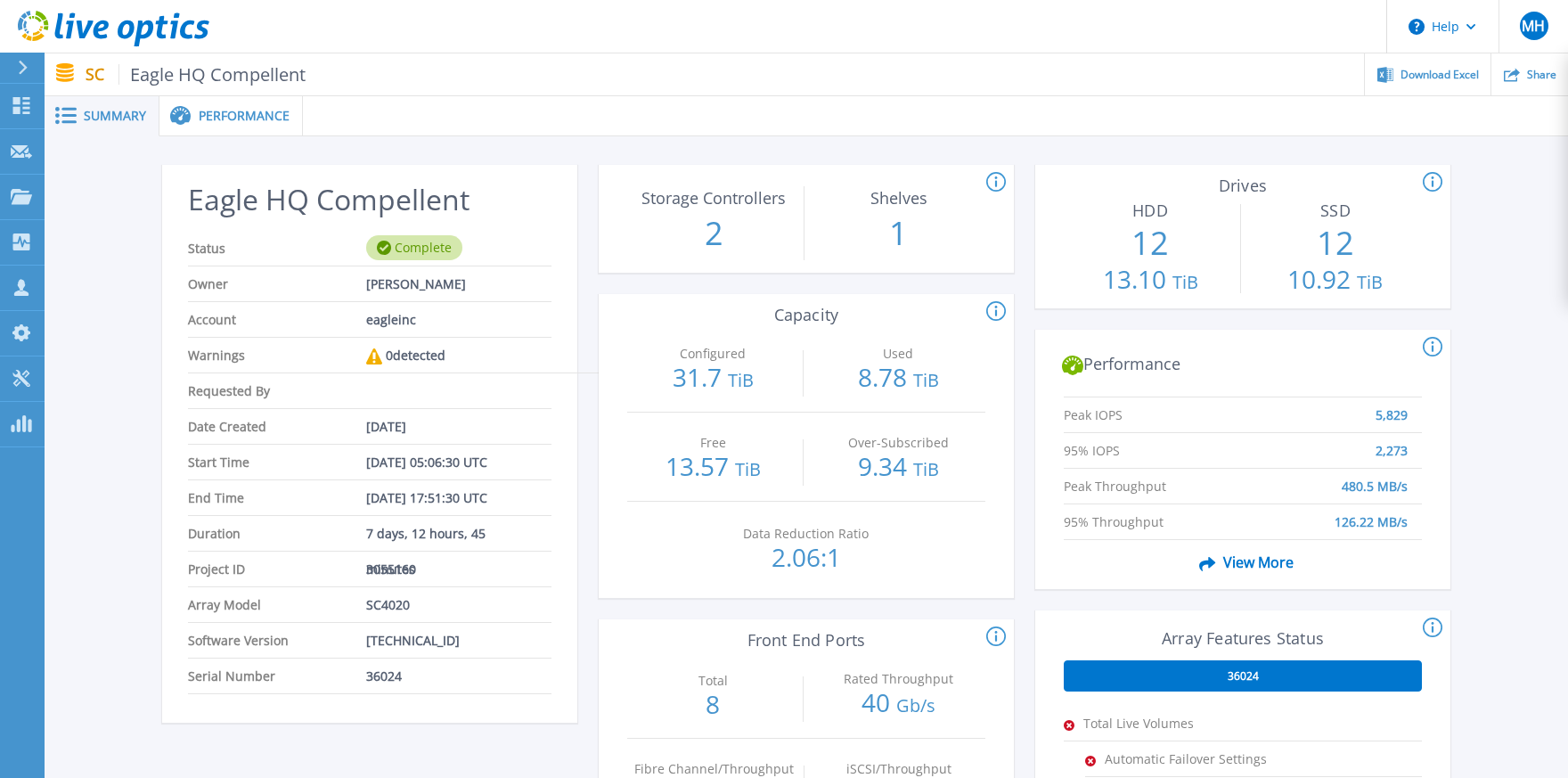
click at [238, 120] on span "Performance" at bounding box center [244, 116] width 91 height 12
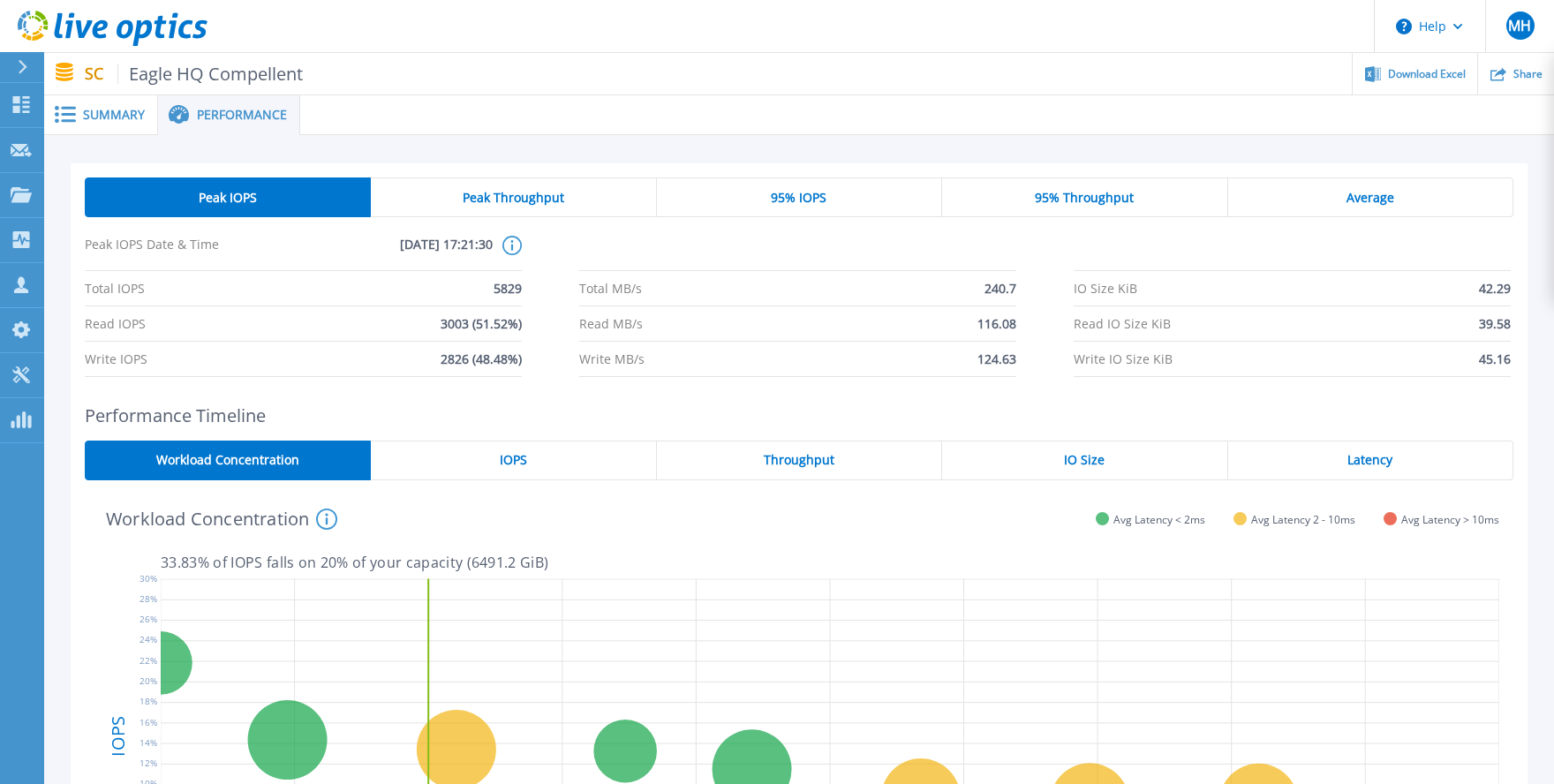
click at [499, 191] on span "Peak Throughput" at bounding box center [513, 197] width 102 height 14
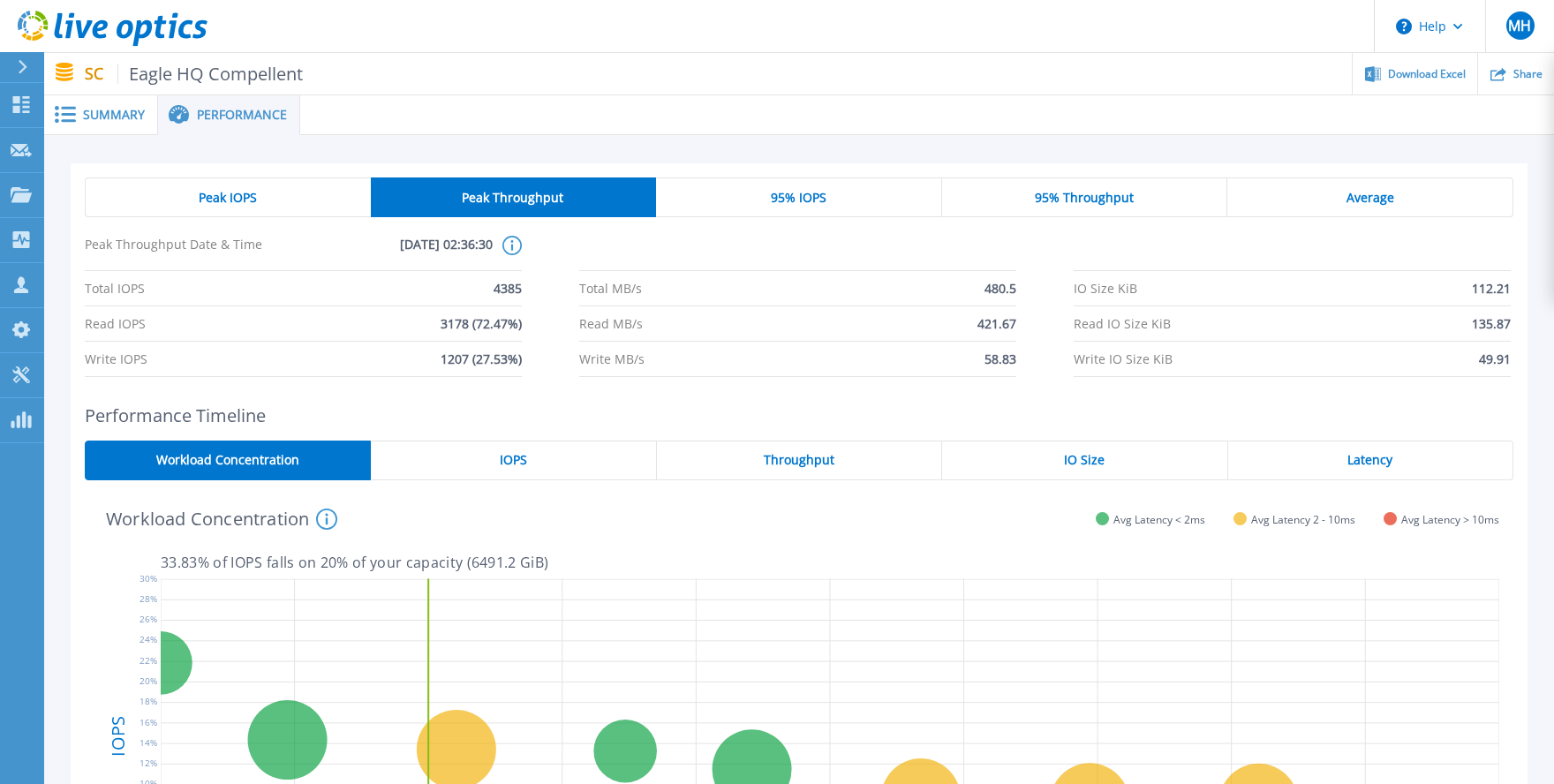
click at [791, 195] on span "95% IOPS" at bounding box center [798, 197] width 55 height 14
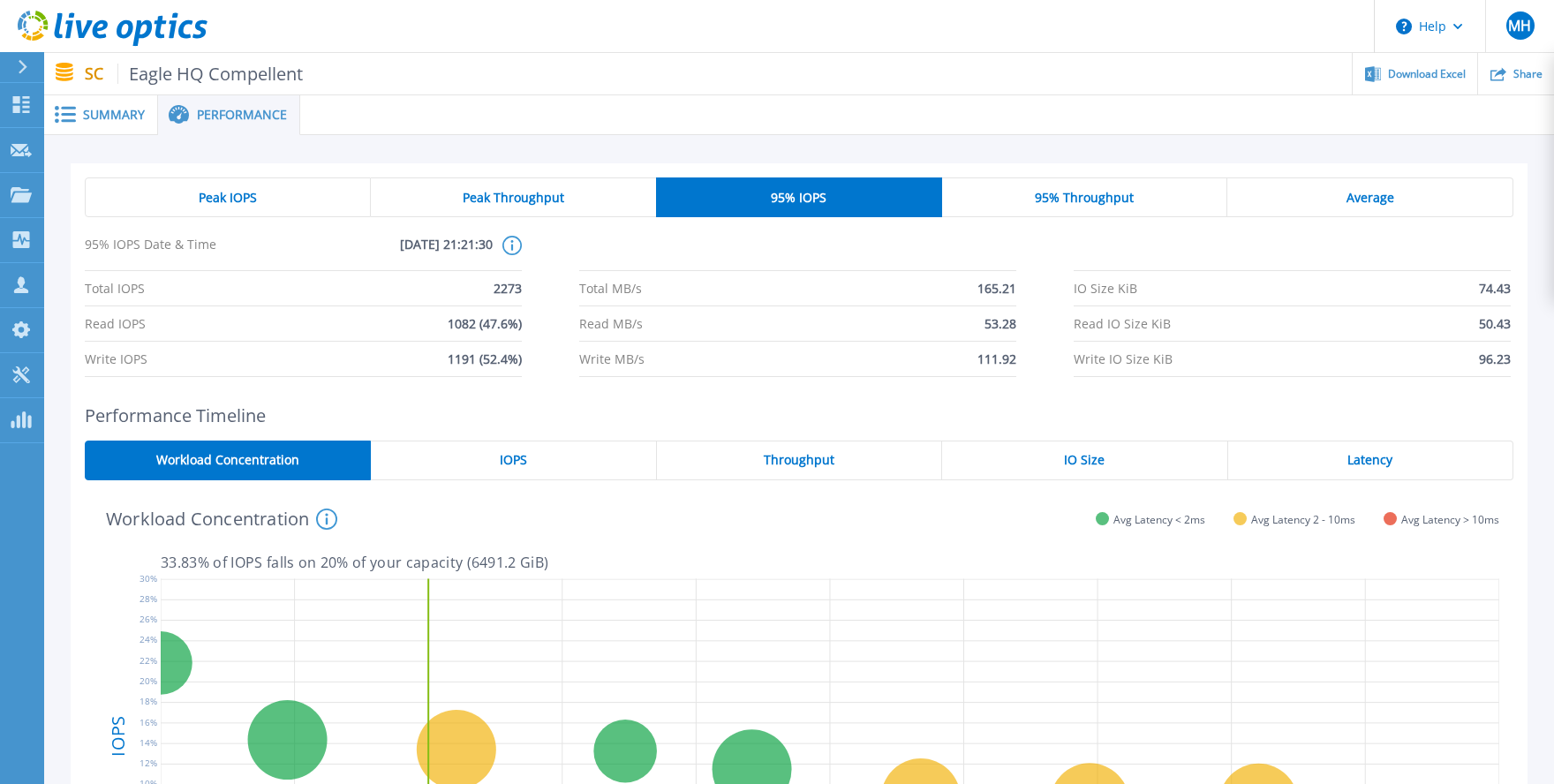
click at [1074, 196] on span "95% Throughput" at bounding box center [1084, 197] width 99 height 14
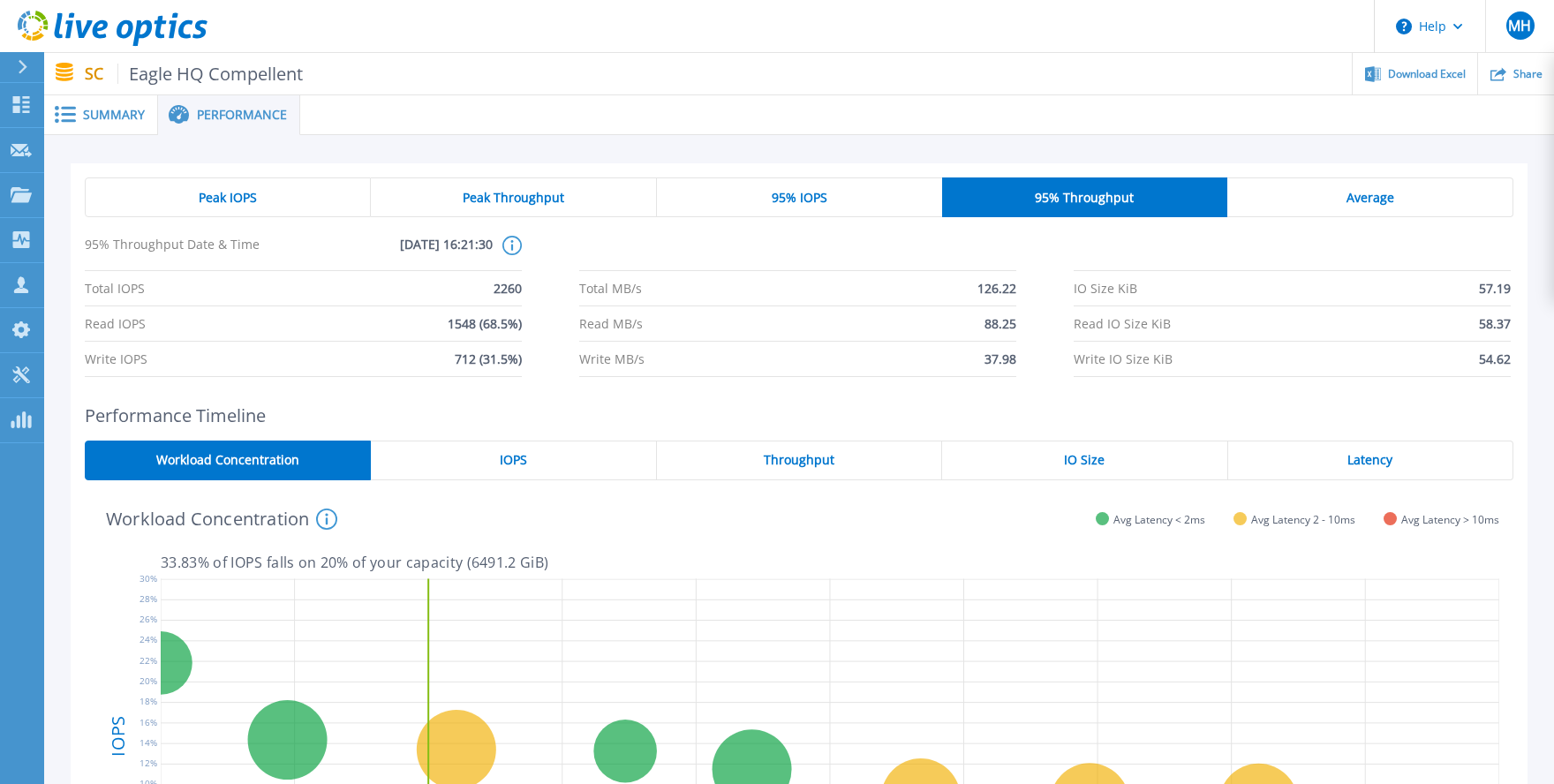
click at [1340, 203] on div "Average" at bounding box center [1370, 197] width 286 height 39
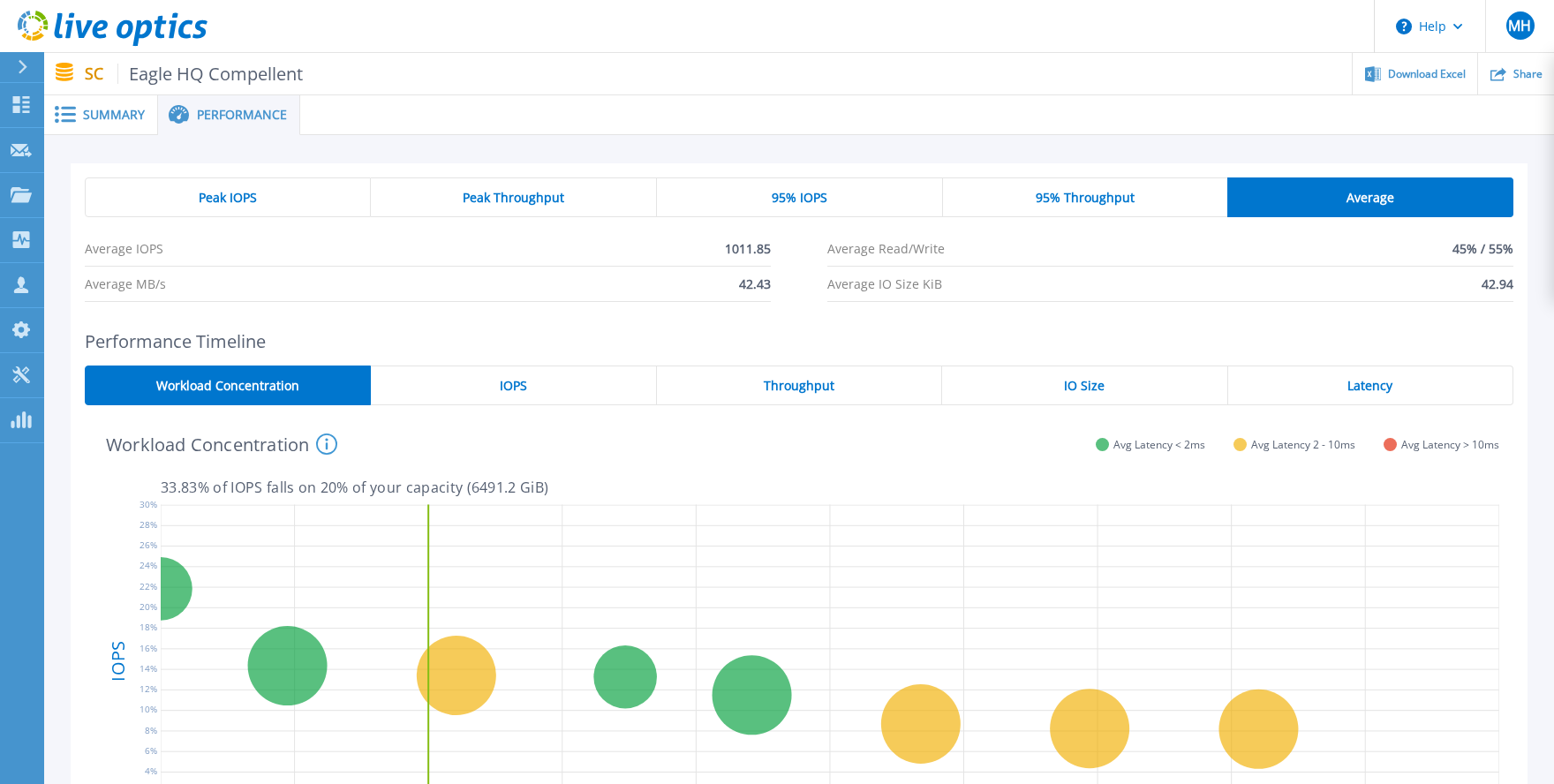
click at [503, 392] on span "IOPS" at bounding box center [512, 385] width 27 height 14
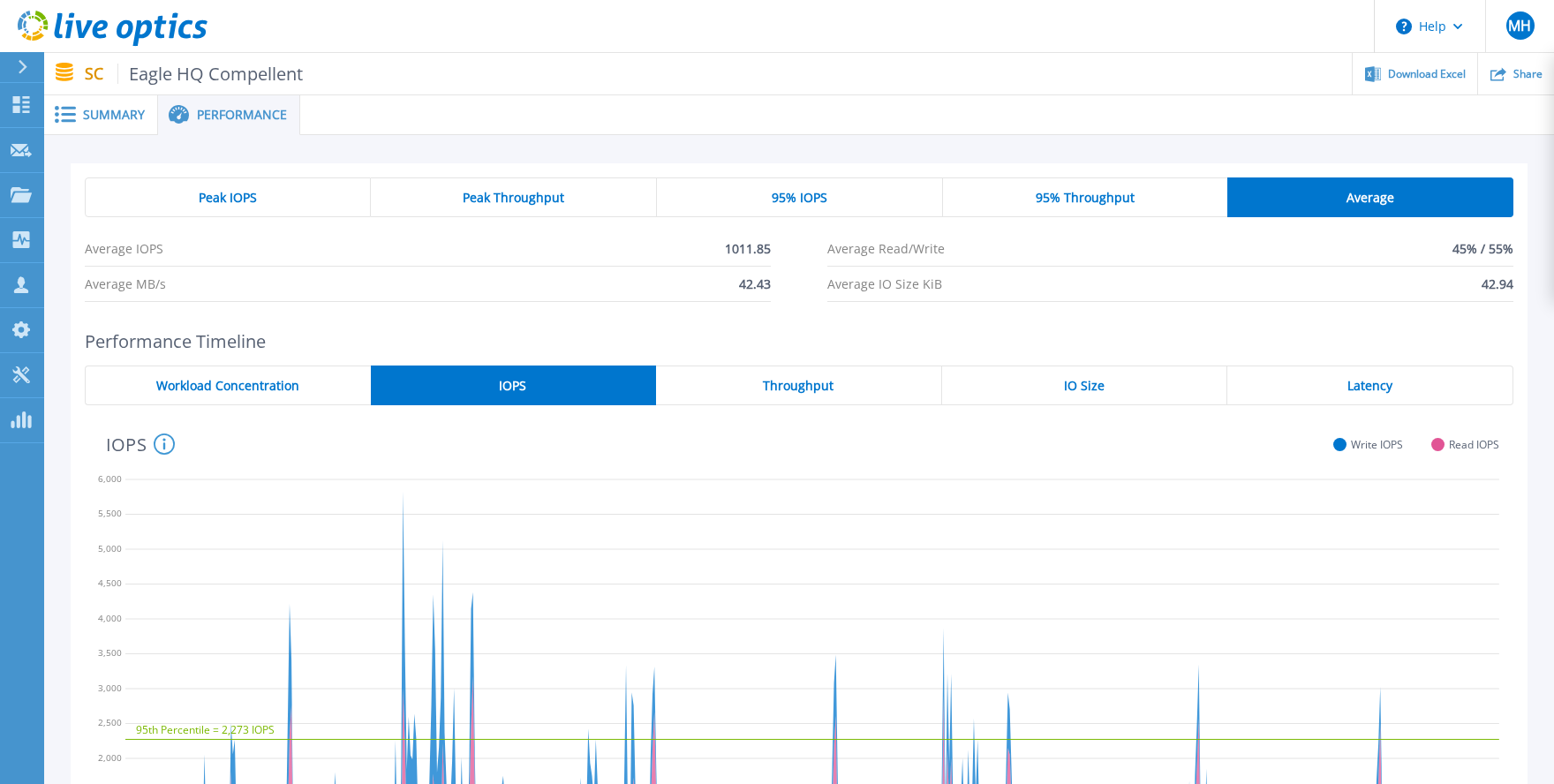
click at [278, 200] on div "Peak IOPS" at bounding box center [228, 197] width 286 height 39
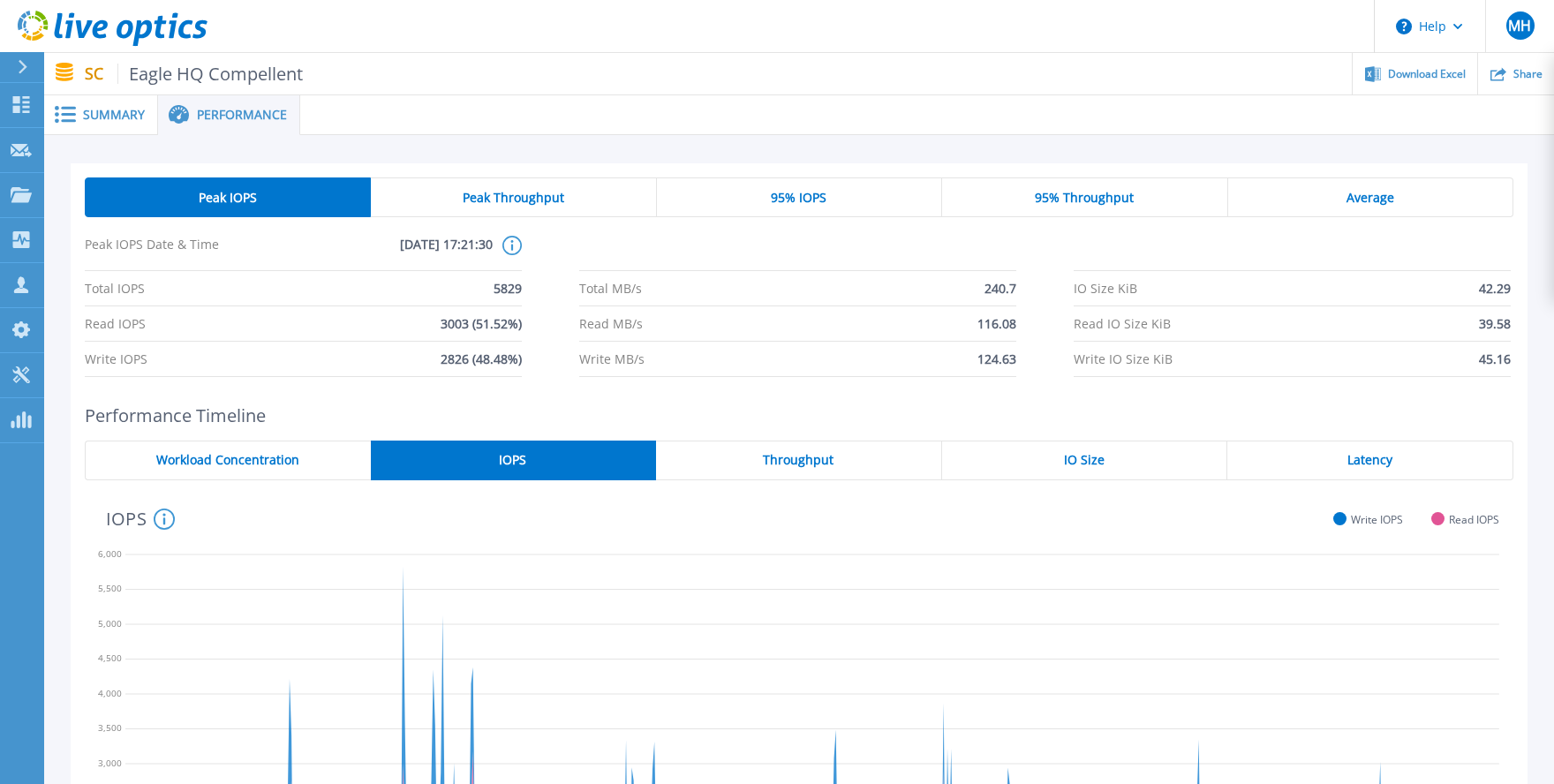
click at [1339, 201] on div "Average" at bounding box center [1370, 197] width 285 height 39
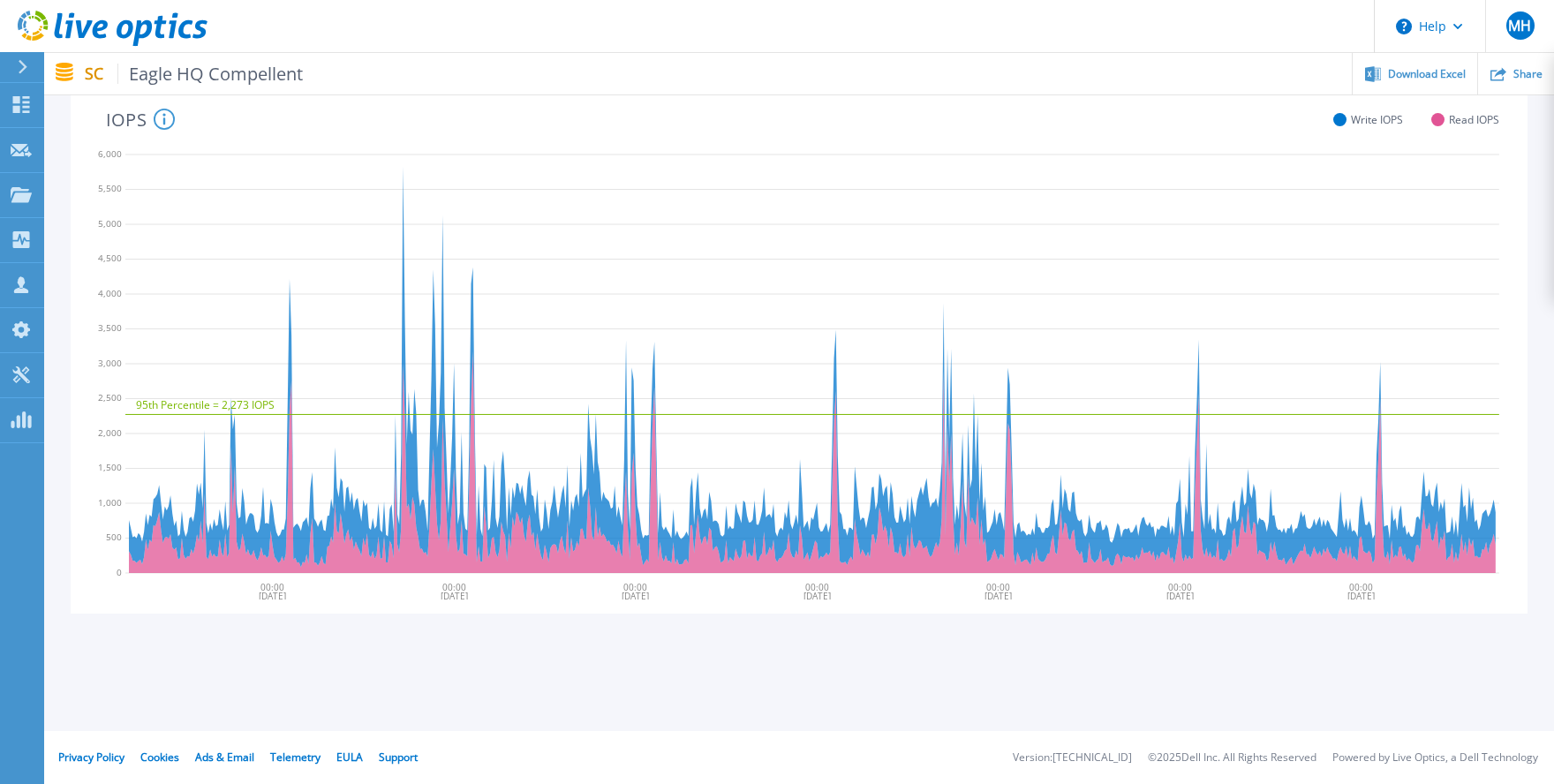
scroll to position [89, 0]
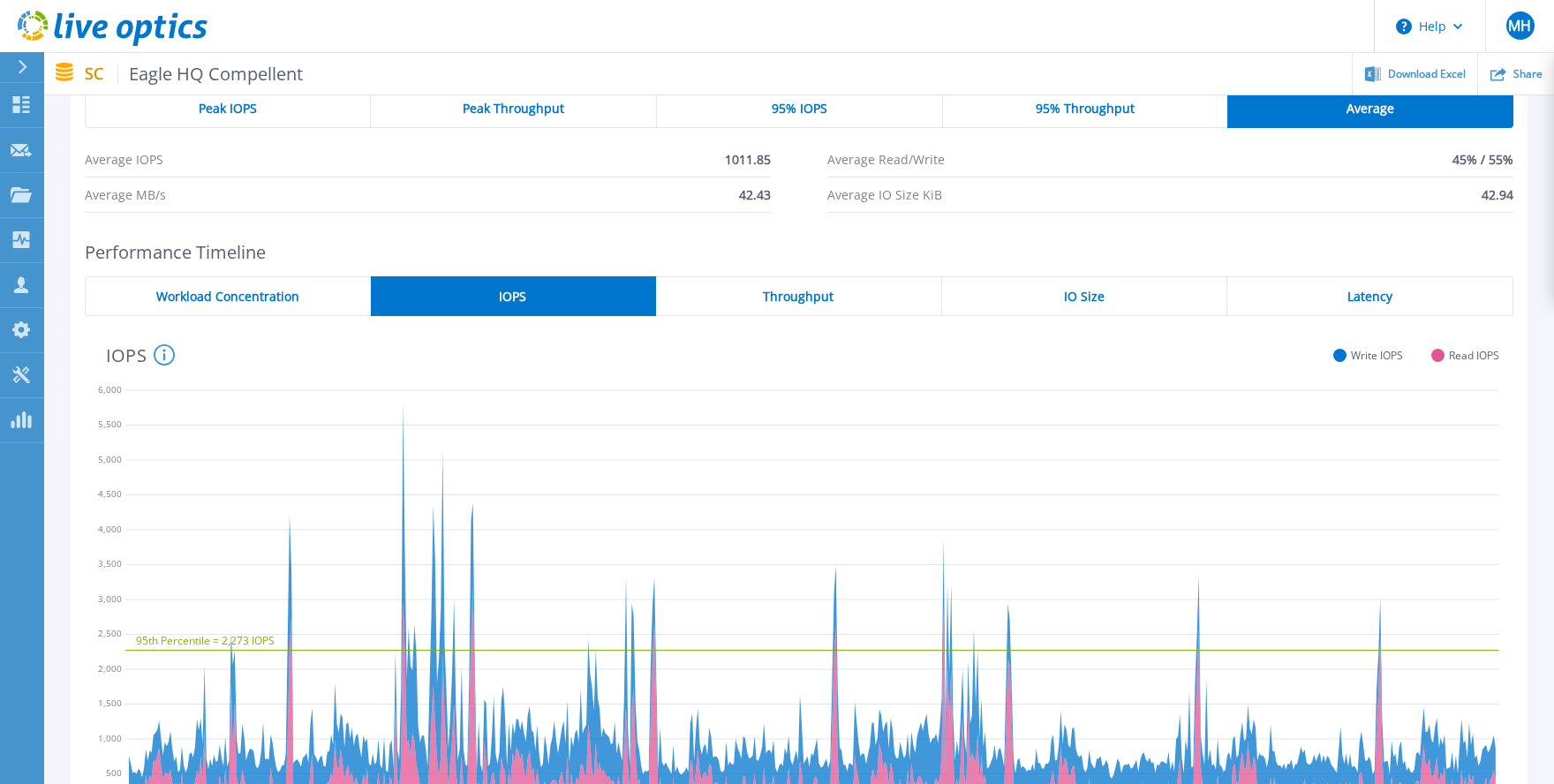
click at [807, 300] on span "Throughput" at bounding box center [797, 296] width 71 height 14
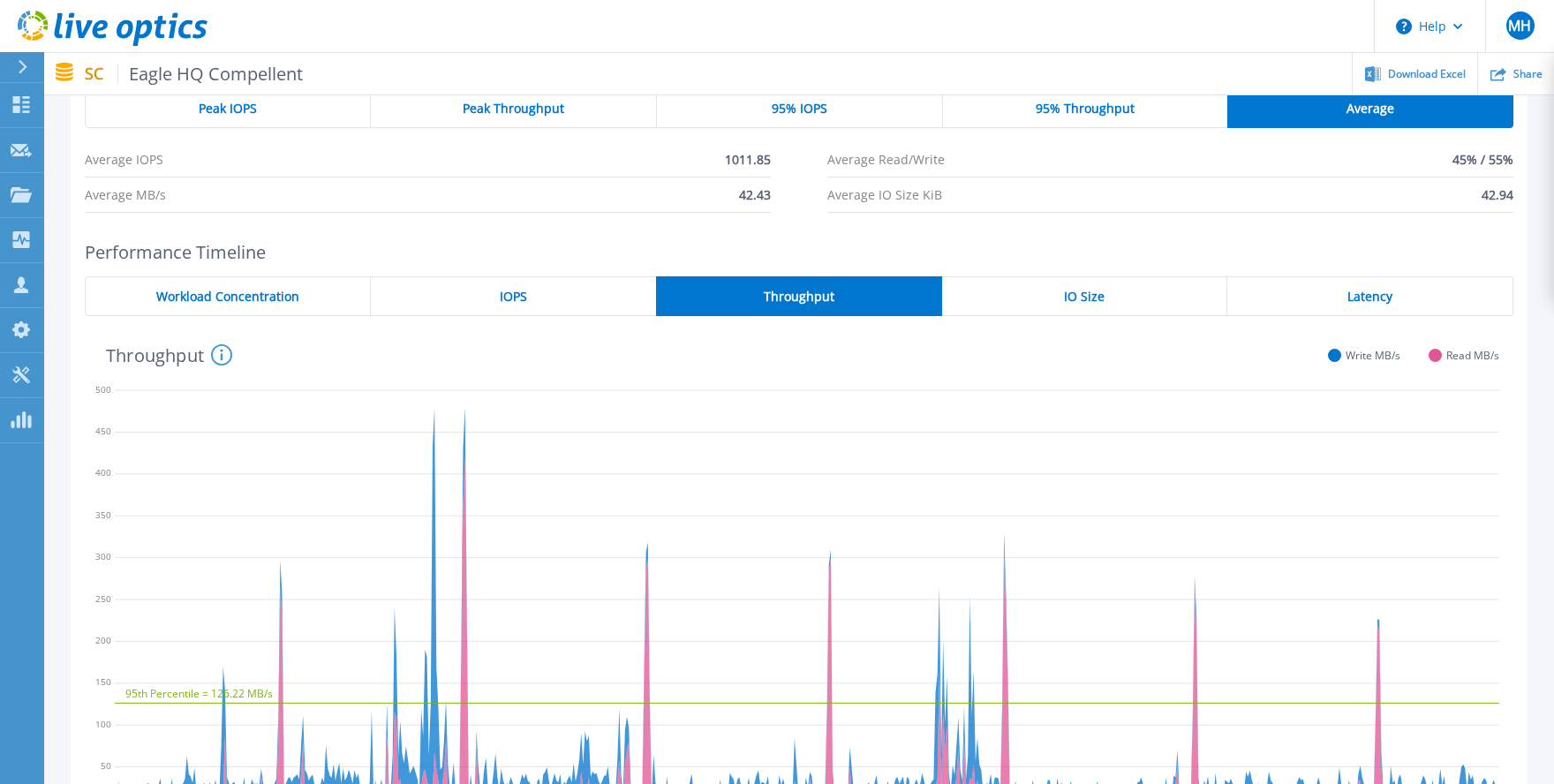
drag, startPoint x: 1329, startPoint y: 292, endPoint x: 1311, endPoint y: 293, distance: 18.0
click at [1327, 292] on div "Latency" at bounding box center [1370, 296] width 286 height 39
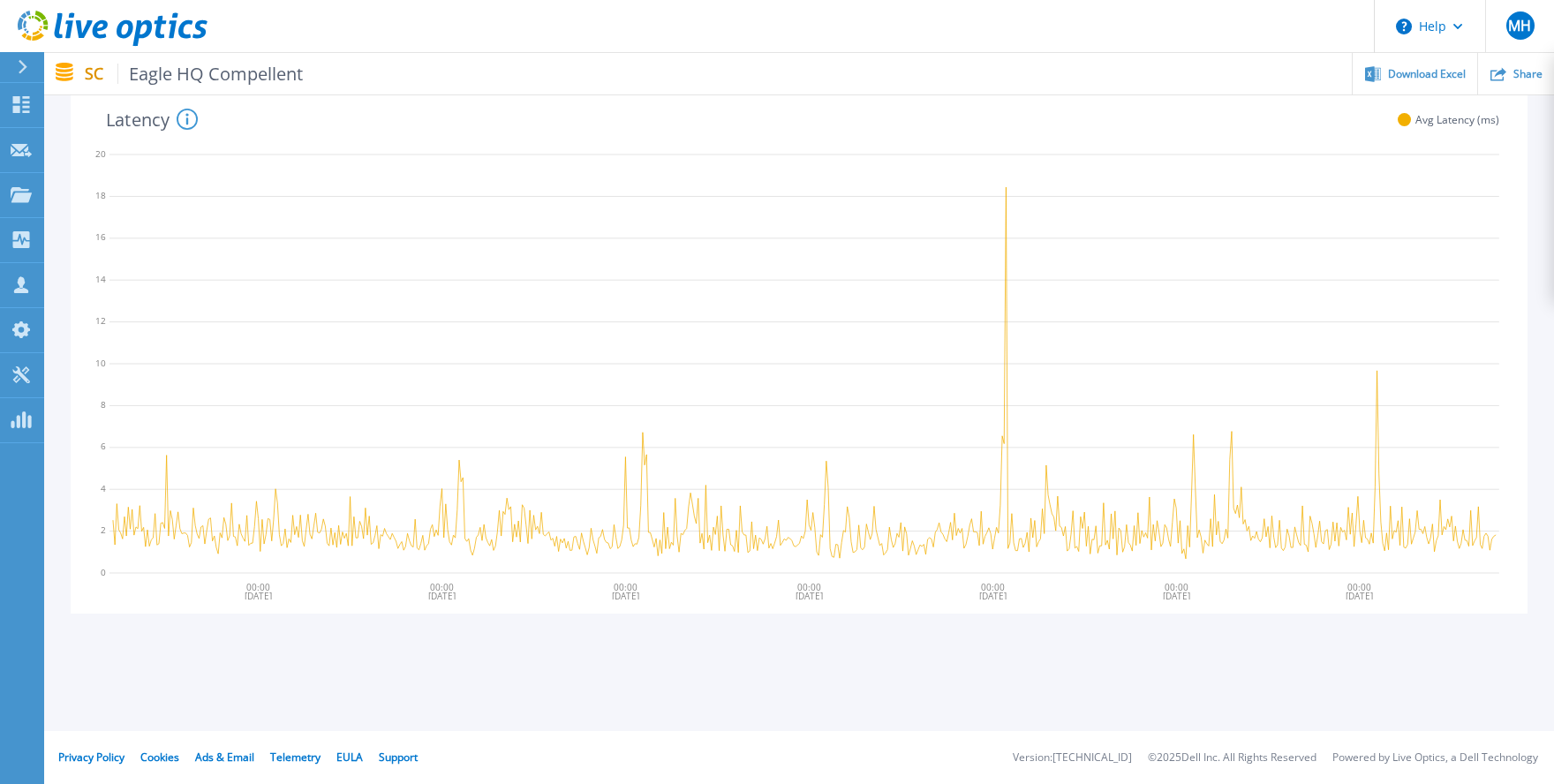
scroll to position [0, 0]
